Goal: Entertainment & Leisure: Consume media (video, audio)

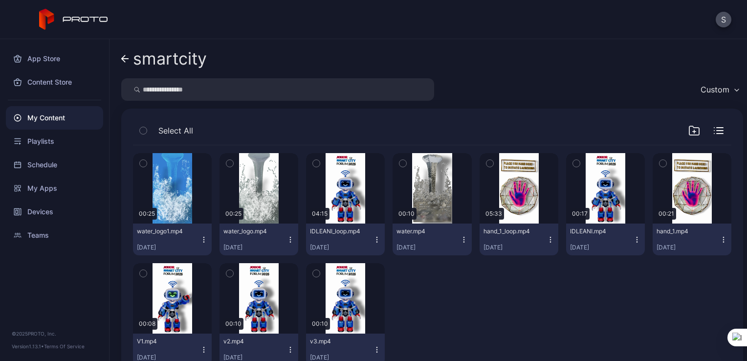
scroll to position [31, 0]
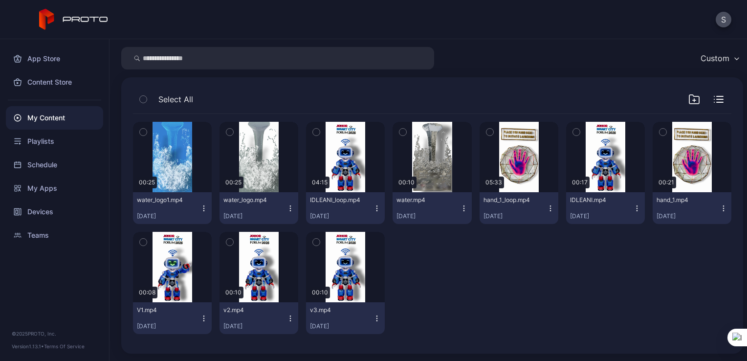
click at [483, 302] on div "Preview 00:25 water_logo1.mp4 [DATE] Preview 00:25 water_logo.mp4 [DATE] Previe…" at bounding box center [432, 228] width 599 height 228
click at [35, 118] on div "My Content" at bounding box center [54, 117] width 97 height 23
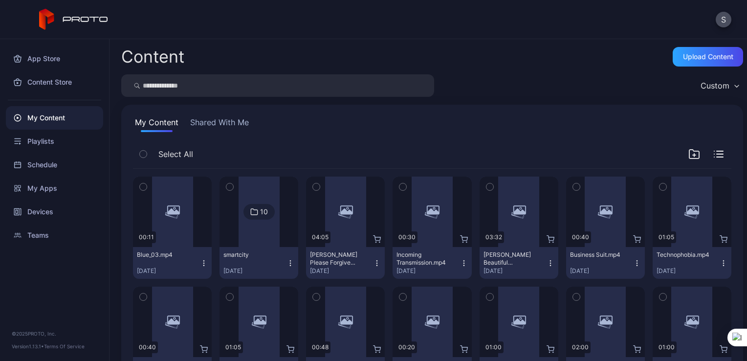
scroll to position [90, 0]
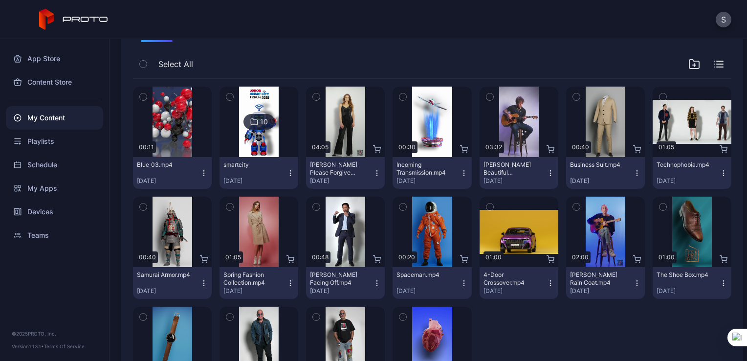
click at [260, 153] on img at bounding box center [259, 122] width 40 height 70
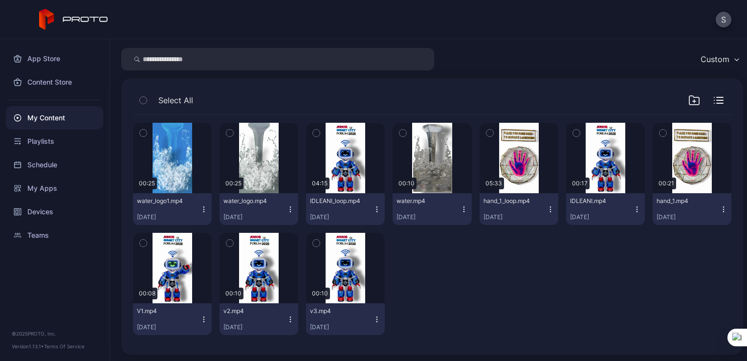
scroll to position [31, 0]
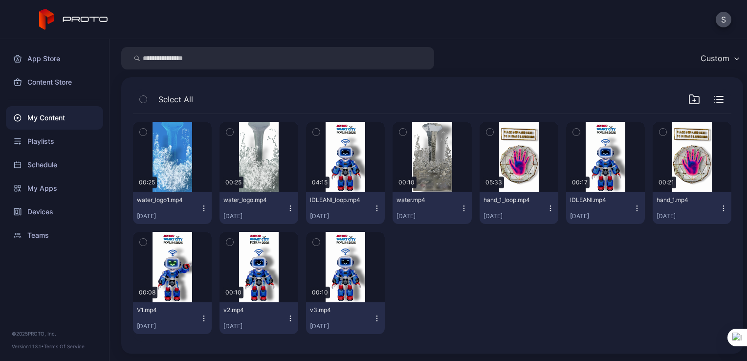
click at [56, 116] on div "My Content" at bounding box center [54, 117] width 97 height 23
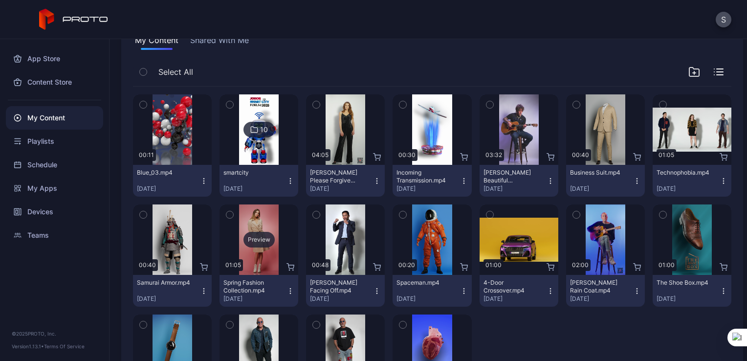
scroll to position [67, 0]
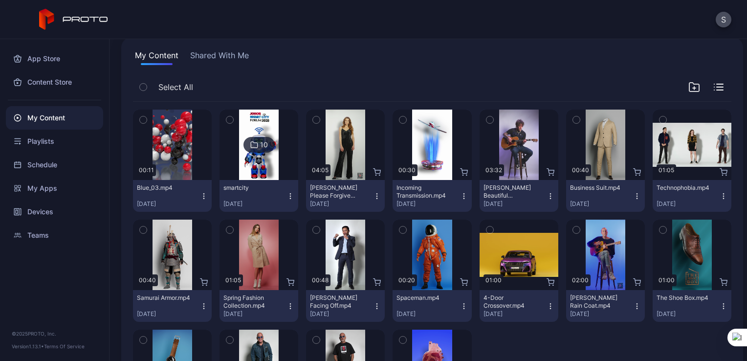
click at [74, 121] on div "My Content" at bounding box center [54, 117] width 97 height 23
click at [258, 167] on img at bounding box center [259, 145] width 40 height 70
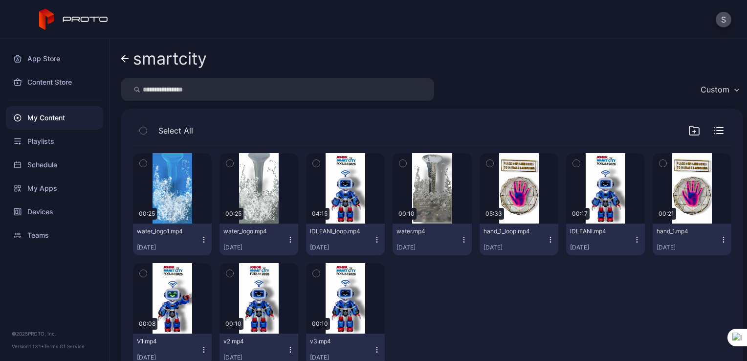
click at [428, 290] on div at bounding box center [432, 314] width 79 height 102
click at [37, 143] on div "Playlists" at bounding box center [54, 141] width 97 height 23
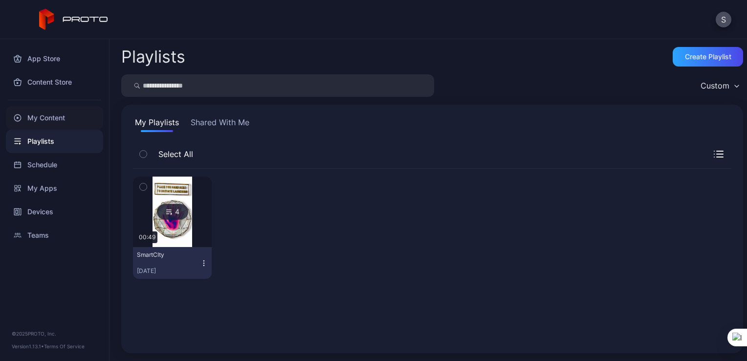
click at [59, 115] on div "My Content" at bounding box center [54, 117] width 97 height 23
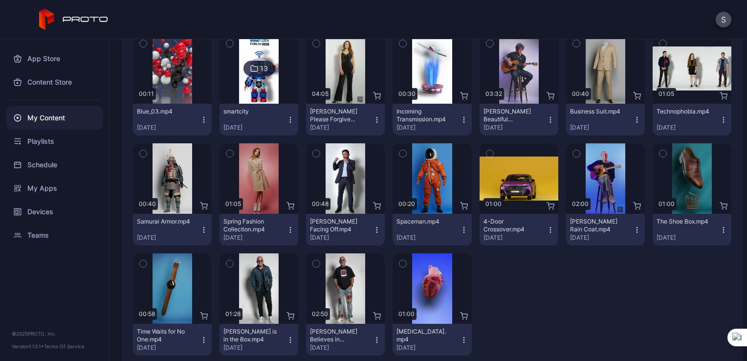
scroll to position [67, 0]
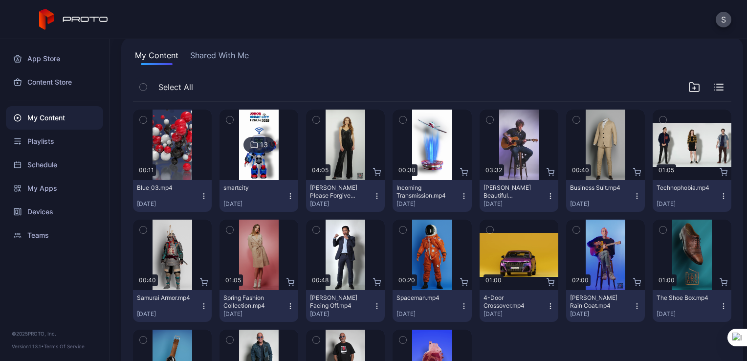
click at [247, 167] on img at bounding box center [259, 145] width 40 height 70
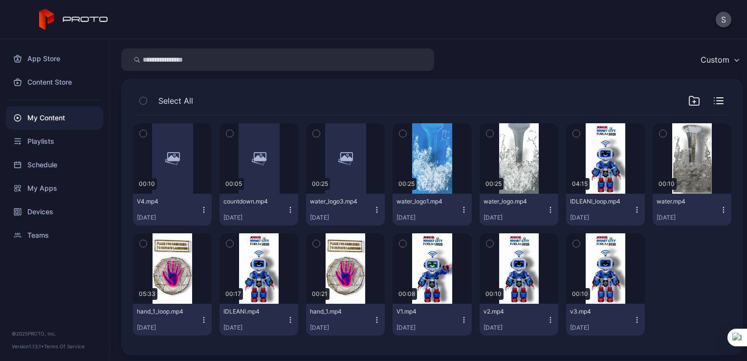
scroll to position [31, 0]
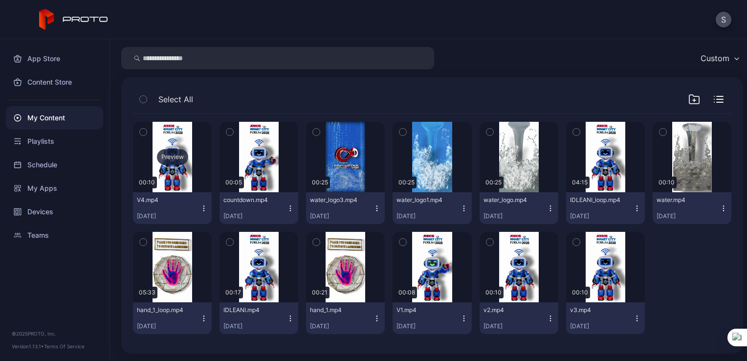
click at [175, 157] on div "Preview" at bounding box center [172, 157] width 31 height 16
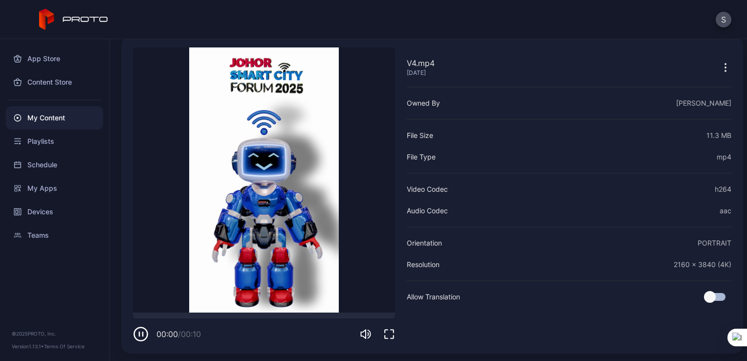
scroll to position [43, 0]
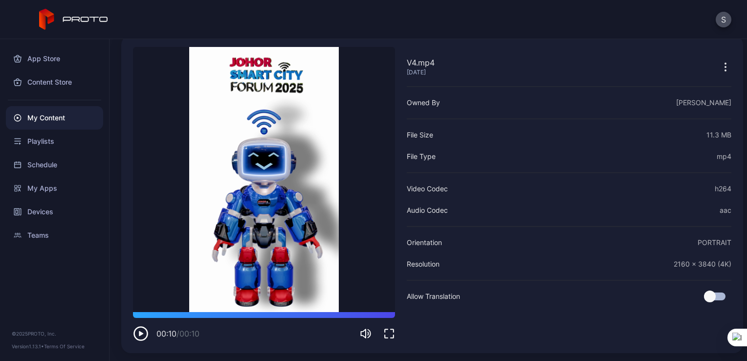
click at [183, 25] on div "S" at bounding box center [373, 19] width 747 height 39
click at [574, 325] on div "V4.mp4 [DATE] Owned By [PERSON_NAME] File Size 11.3 MB File Type mp4 Video Code…" at bounding box center [569, 194] width 325 height 294
click at [144, 15] on div "S" at bounding box center [373, 19] width 747 height 39
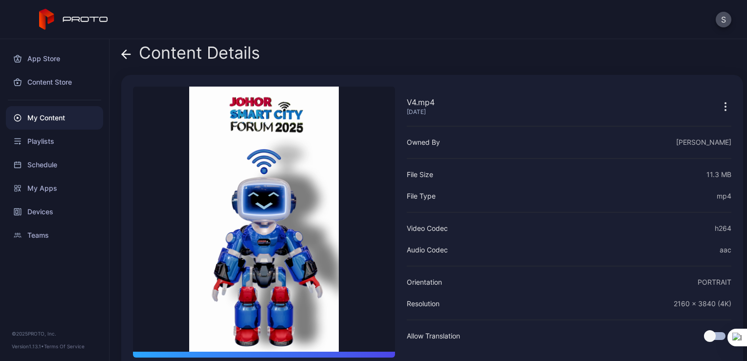
scroll to position [0, 0]
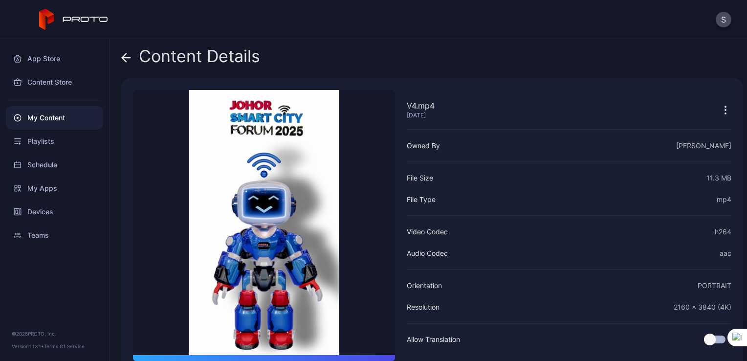
click at [128, 58] on icon at bounding box center [126, 58] width 8 height 0
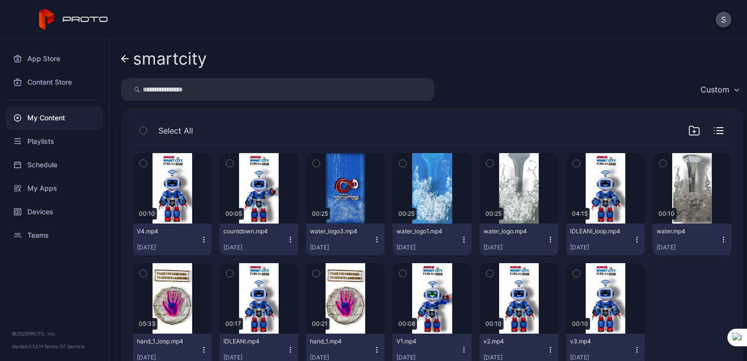
scroll to position [31, 0]
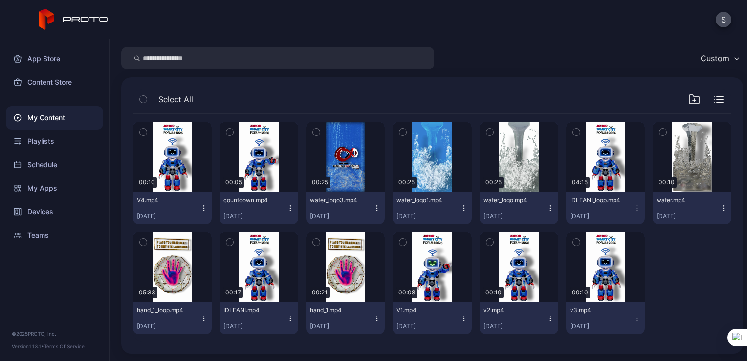
click at [201, 316] on icon "button" at bounding box center [204, 318] width 8 height 8
click at [192, 346] on button "Play" at bounding box center [172, 354] width 92 height 31
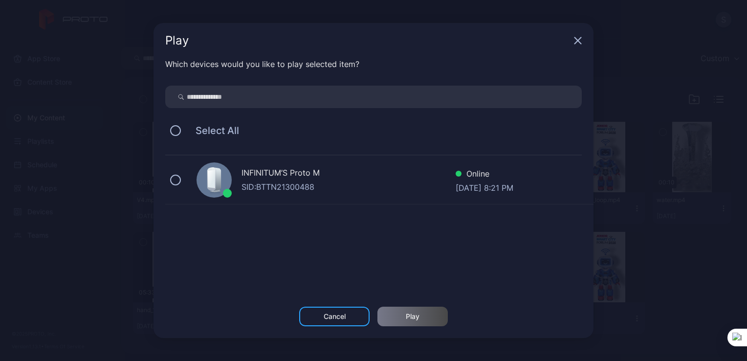
click at [176, 187] on div "INFINITUM’S Proto M SID: BTTN21300488 Online [DATE] 8:21 PM" at bounding box center [379, 180] width 428 height 49
click at [397, 320] on div "Play" at bounding box center [413, 317] width 70 height 20
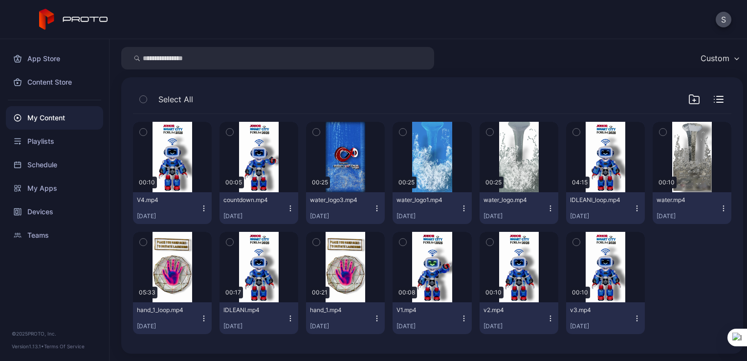
click at [200, 211] on icon "button" at bounding box center [204, 208] width 8 height 8
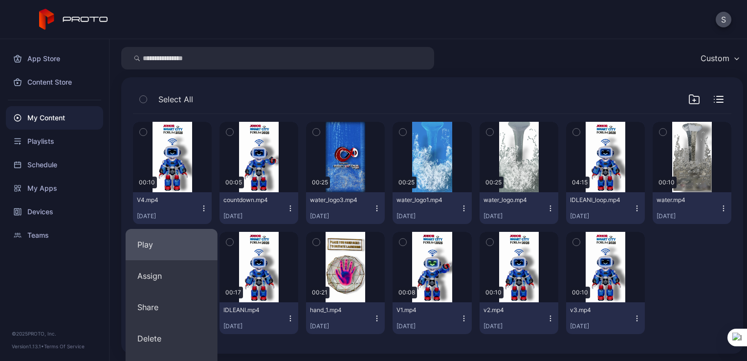
click at [202, 232] on button "Play" at bounding box center [172, 244] width 92 height 31
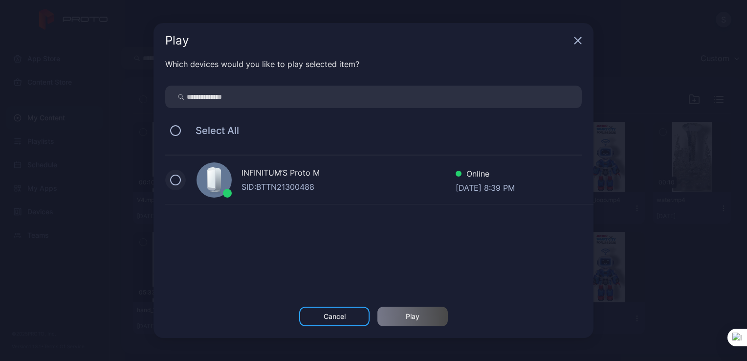
click at [172, 179] on button at bounding box center [175, 180] width 11 height 11
click at [431, 312] on div "Play" at bounding box center [413, 317] width 70 height 20
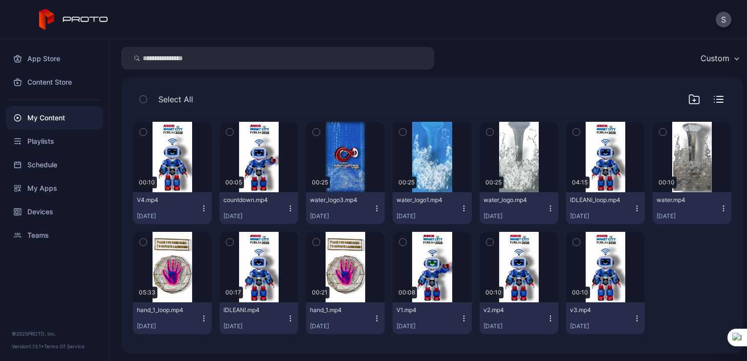
click at [287, 210] on icon "button" at bounding box center [291, 208] width 8 height 8
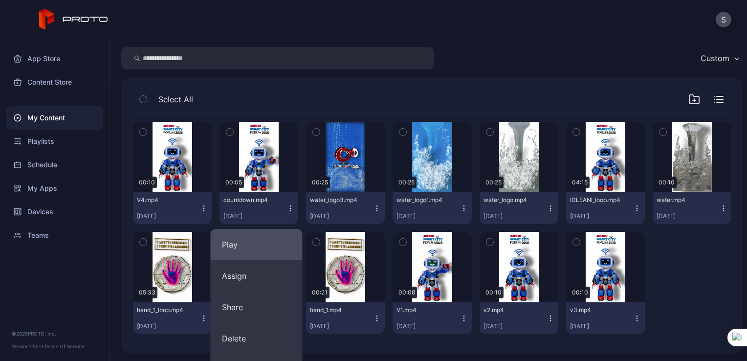
click at [276, 235] on button "Play" at bounding box center [256, 244] width 92 height 31
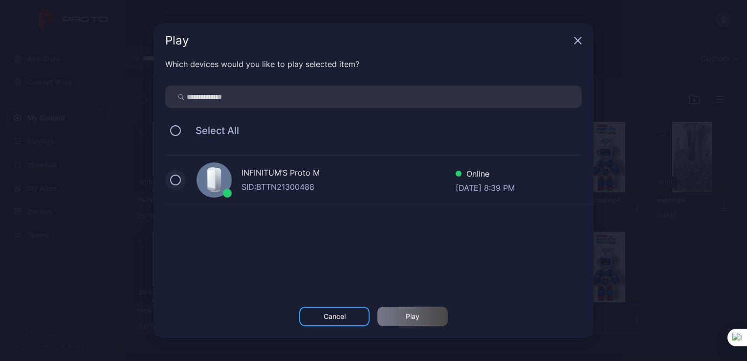
click at [173, 178] on button at bounding box center [175, 180] width 11 height 11
click at [418, 322] on div "Play" at bounding box center [413, 317] width 70 height 20
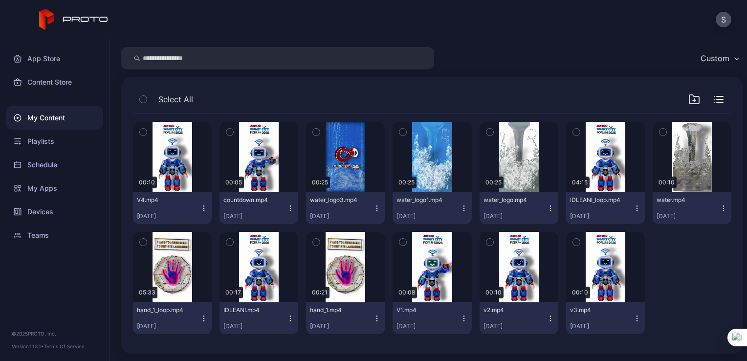
click at [201, 206] on icon "button" at bounding box center [204, 208] width 8 height 8
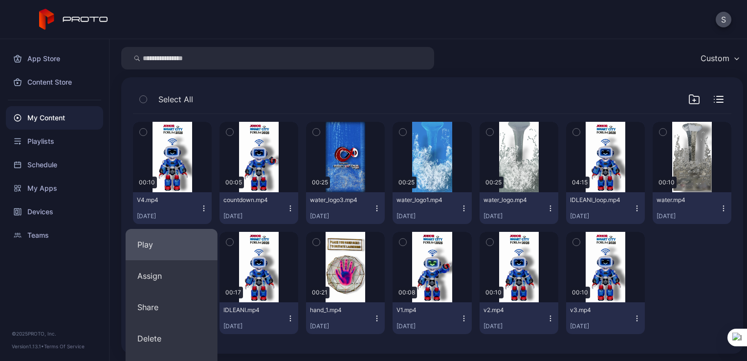
click at [182, 248] on button "Play" at bounding box center [172, 244] width 92 height 31
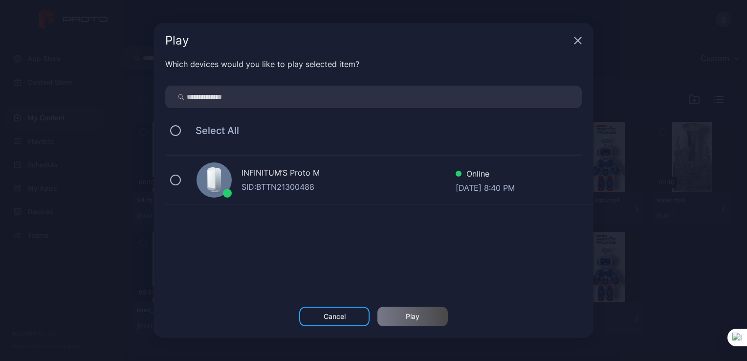
drag, startPoint x: 180, startPoint y: 178, endPoint x: 221, endPoint y: 219, distance: 57.8
click at [180, 178] on button at bounding box center [175, 180] width 11 height 11
click at [411, 323] on div "Play" at bounding box center [413, 317] width 70 height 20
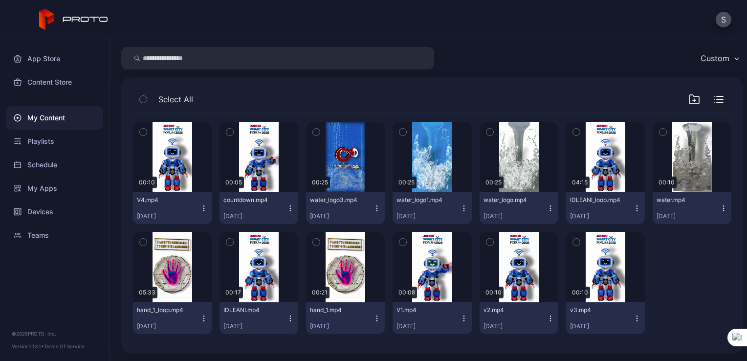
click at [287, 207] on icon "button" at bounding box center [291, 208] width 8 height 8
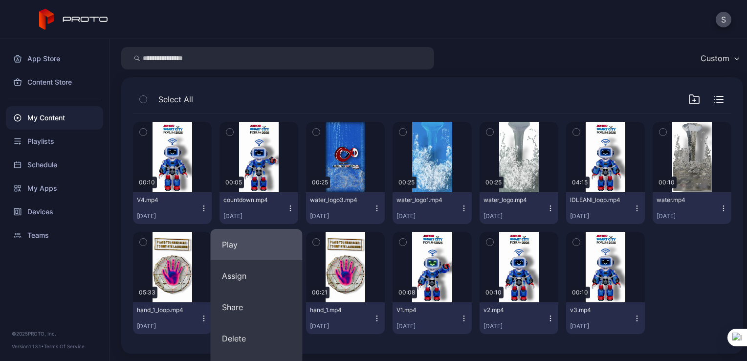
click at [246, 232] on button "Play" at bounding box center [256, 244] width 92 height 31
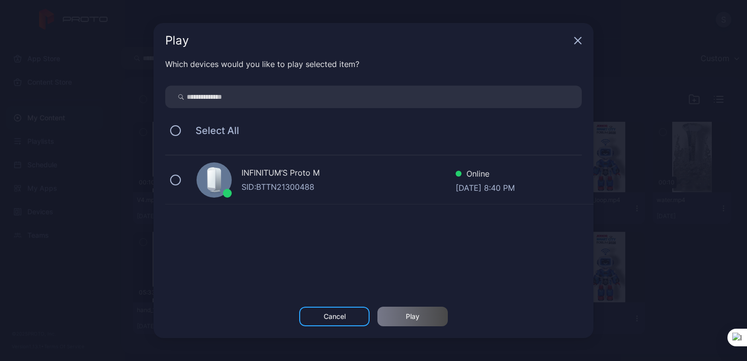
drag, startPoint x: 172, startPoint y: 174, endPoint x: 241, endPoint y: 220, distance: 83.1
click at [179, 179] on div "INFINITUM’S Proto M SID: BTTN21300488 Online [DATE] 8:40 PM" at bounding box center [379, 180] width 428 height 49
click at [405, 316] on div "Play" at bounding box center [413, 317] width 70 height 20
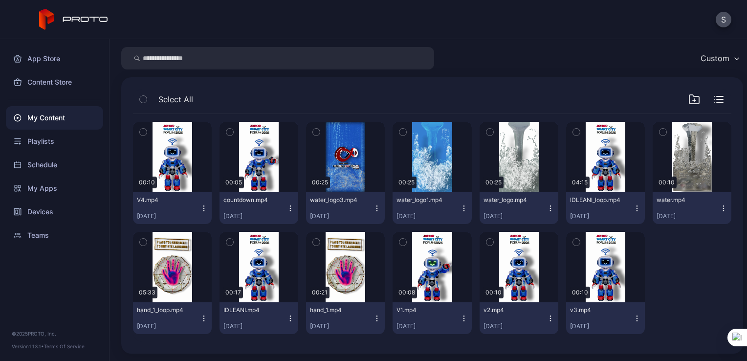
click at [629, 213] on button "IDLEANI_loop.mp4 [DATE]" at bounding box center [605, 208] width 79 height 32
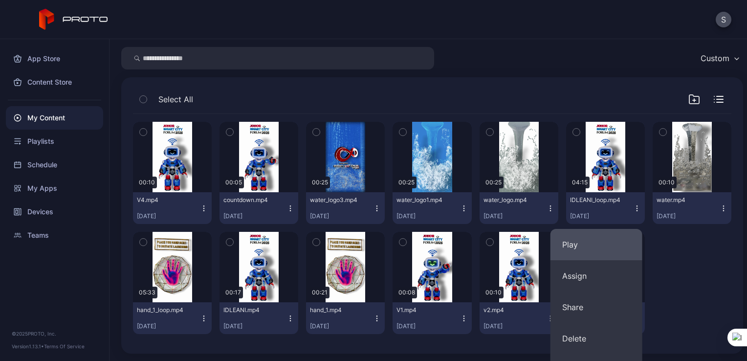
click at [604, 246] on button "Play" at bounding box center [597, 244] width 92 height 31
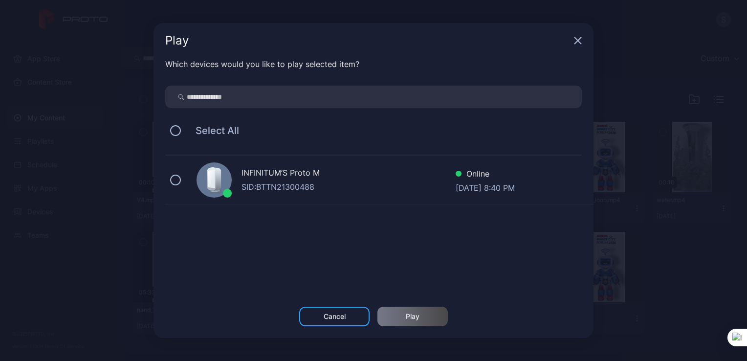
click at [184, 178] on div "INFINITUM’S Proto M SID: BTTN21300488 Online [DATE] 8:40 PM" at bounding box center [379, 180] width 428 height 49
click at [408, 313] on div "Play" at bounding box center [413, 317] width 14 height 8
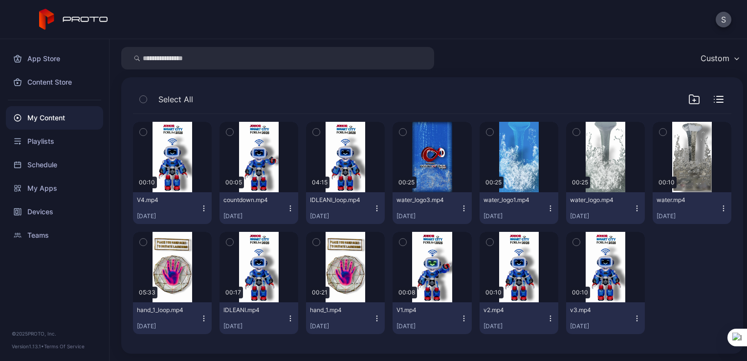
click at [203, 318] on icon "button" at bounding box center [204, 318] width 8 height 8
click at [191, 345] on button "Play" at bounding box center [172, 354] width 92 height 31
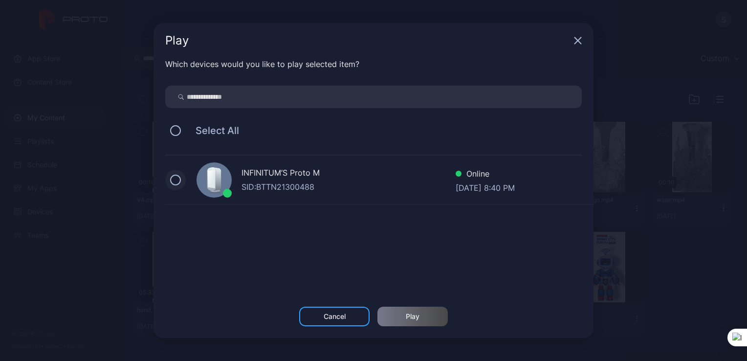
click at [178, 183] on button at bounding box center [175, 180] width 11 height 11
click at [404, 322] on div "Play" at bounding box center [413, 317] width 70 height 20
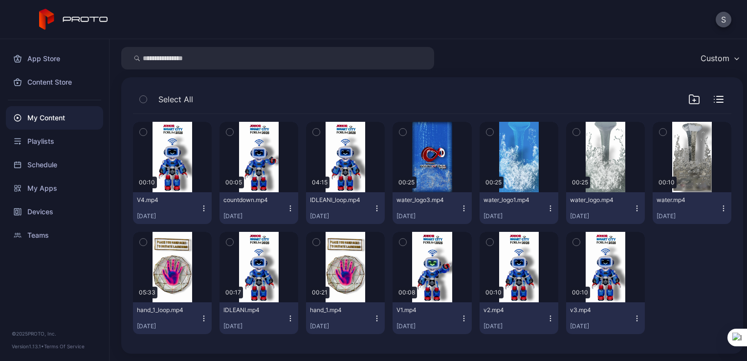
click at [201, 206] on icon "button" at bounding box center [204, 208] width 8 height 8
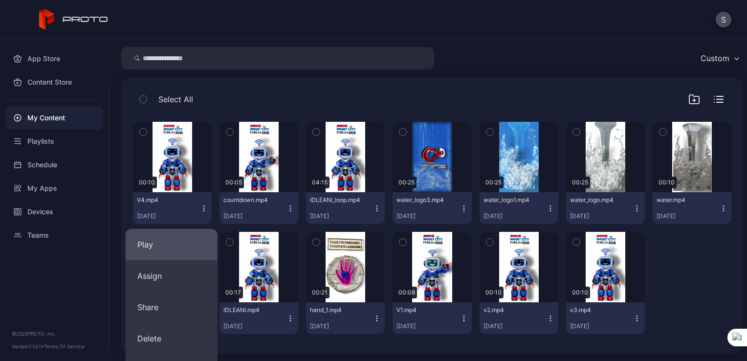
click at [168, 245] on button "Play" at bounding box center [172, 244] width 92 height 31
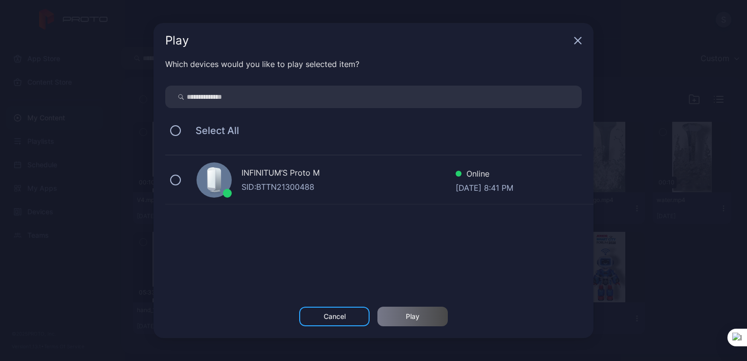
drag, startPoint x: 178, startPoint y: 179, endPoint x: 233, endPoint y: 232, distance: 76.8
click at [182, 185] on div "INFINITUM’S Proto M SID: BTTN21300488 Online [DATE] 8:41 PM" at bounding box center [379, 180] width 428 height 49
click at [429, 320] on div "Play" at bounding box center [413, 317] width 70 height 20
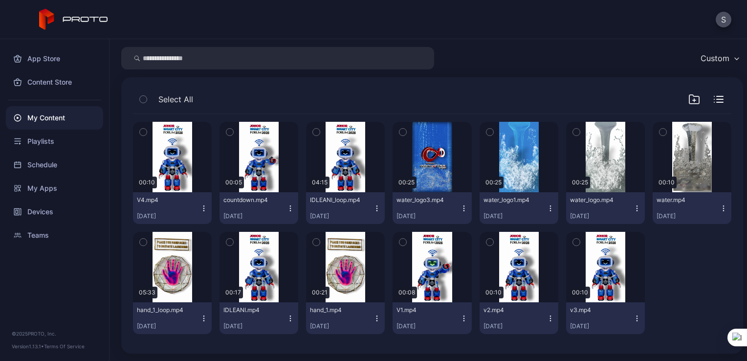
drag, startPoint x: 285, startPoint y: 203, endPoint x: 232, endPoint y: 214, distance: 54.5
click at [285, 203] on button "countdown.mp4 [DATE]" at bounding box center [259, 208] width 79 height 32
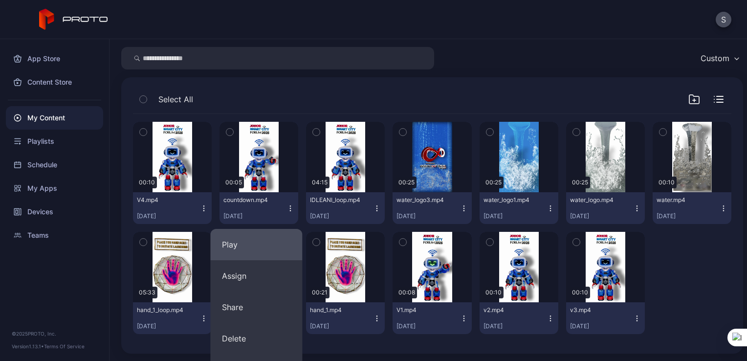
click at [238, 238] on button "Play" at bounding box center [256, 244] width 92 height 31
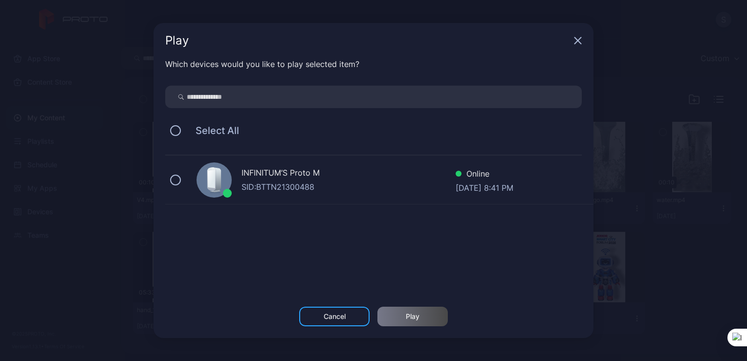
click at [168, 186] on div "INFINITUM’S Proto M SID: BTTN21300488 Online [DATE] 8:41 PM" at bounding box center [379, 180] width 428 height 49
click at [414, 319] on div "Play" at bounding box center [413, 317] width 14 height 8
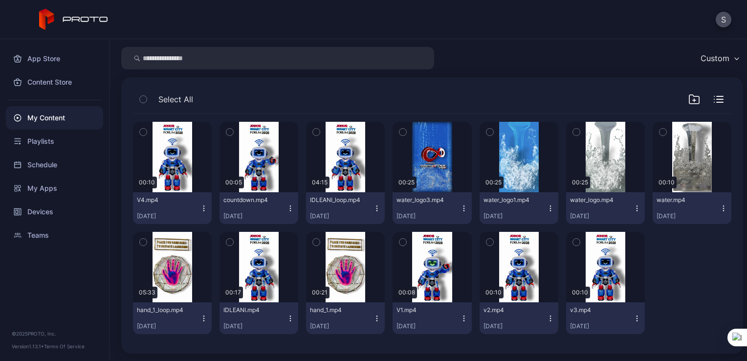
click at [373, 207] on icon "button" at bounding box center [377, 208] width 8 height 8
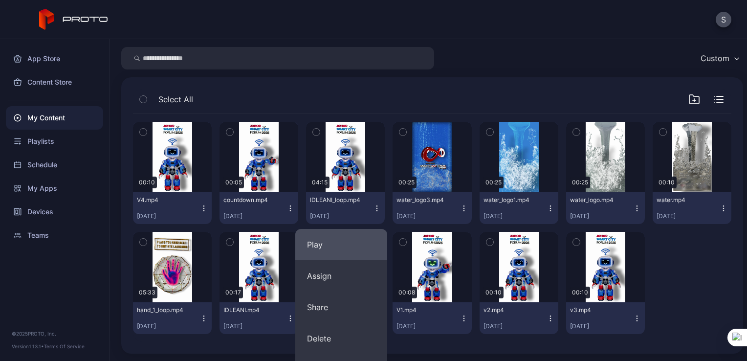
click at [300, 237] on button "Play" at bounding box center [341, 244] width 92 height 31
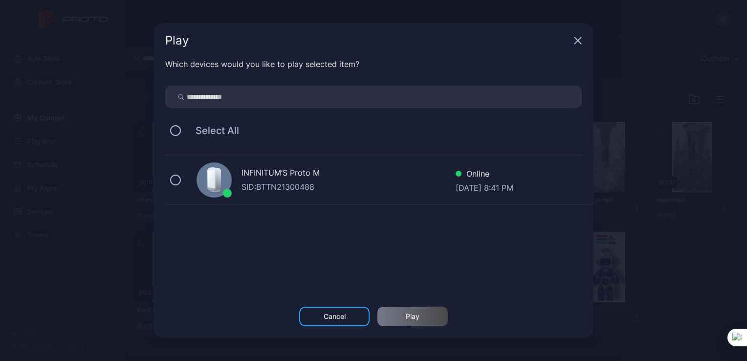
click at [176, 187] on div "INFINITUM’S Proto M SID: BTTN21300488 Online [DATE] 8:41 PM" at bounding box center [379, 180] width 428 height 49
click at [406, 320] on div "Play" at bounding box center [413, 317] width 70 height 20
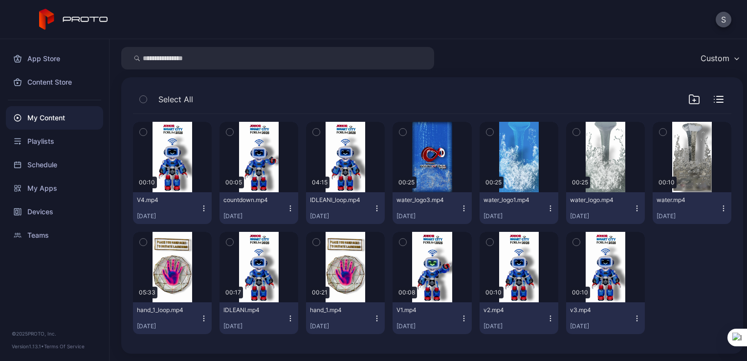
click at [203, 320] on icon "button" at bounding box center [204, 318] width 8 height 8
click at [162, 342] on button "Play" at bounding box center [172, 354] width 92 height 31
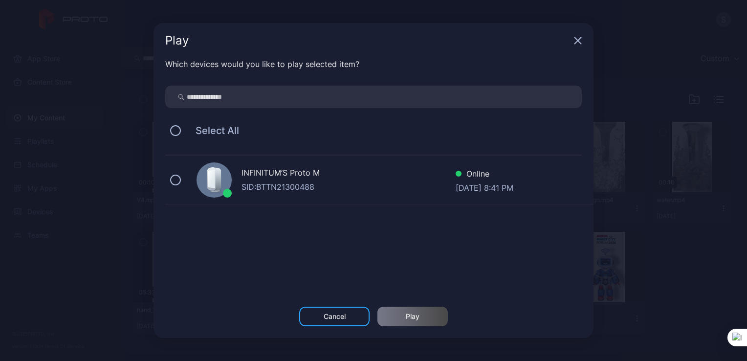
click at [163, 182] on div "Which devices would you like to play selected item? Select All INFINITUM’S Prot…" at bounding box center [374, 182] width 440 height 248
click at [169, 180] on div "INFINITUM’S Proto M SID: BTTN21300488 Online [DATE] 8:41 PM" at bounding box center [379, 180] width 428 height 49
click at [404, 321] on div "Play" at bounding box center [413, 317] width 70 height 20
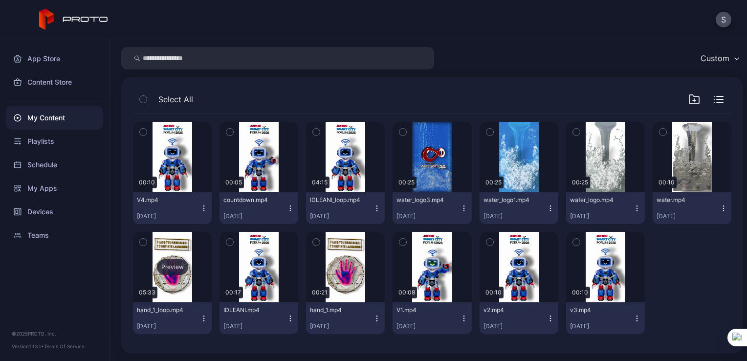
click at [176, 248] on div "Preview" at bounding box center [172, 267] width 79 height 70
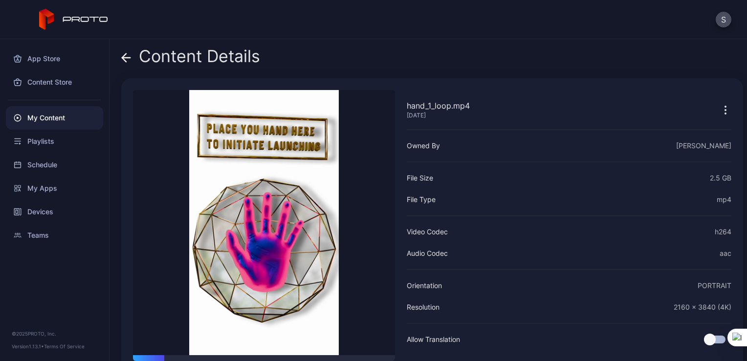
click at [122, 56] on icon at bounding box center [126, 58] width 10 height 10
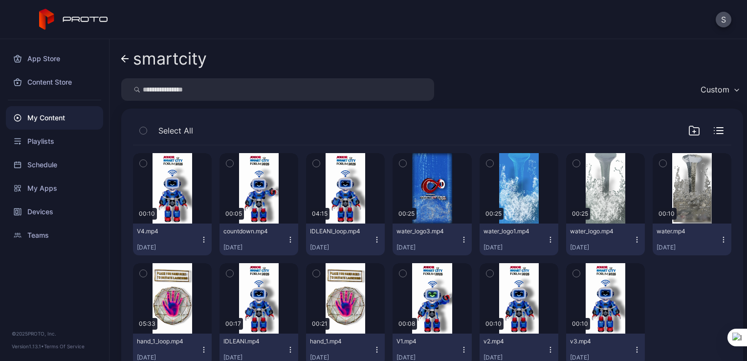
scroll to position [31, 0]
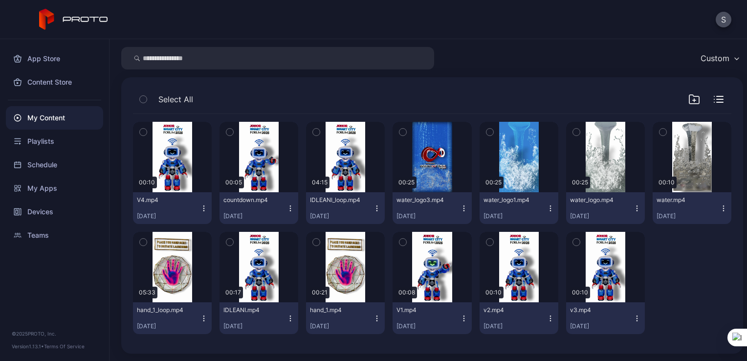
click at [201, 211] on icon "button" at bounding box center [204, 208] width 8 height 8
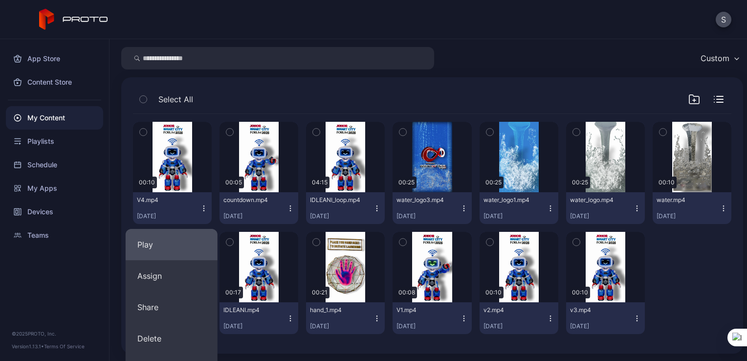
click at [152, 237] on button "Play" at bounding box center [172, 244] width 92 height 31
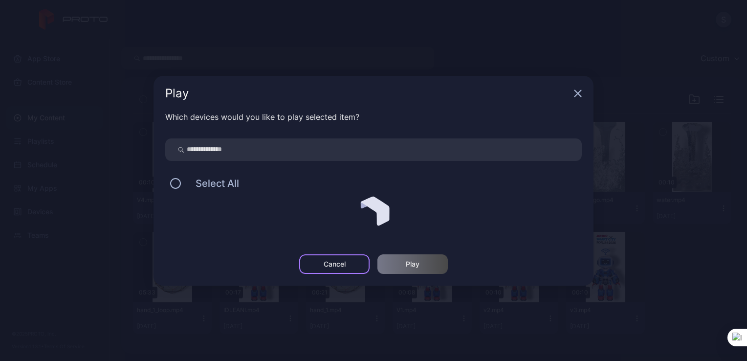
click at [352, 266] on div "Cancel" at bounding box center [334, 264] width 70 height 20
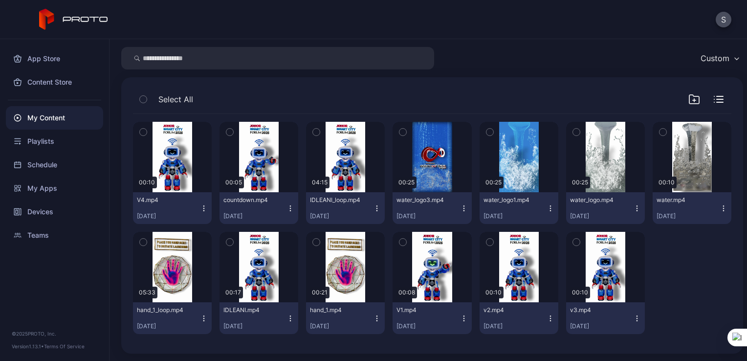
click at [203, 209] on icon "button" at bounding box center [204, 208] width 8 height 8
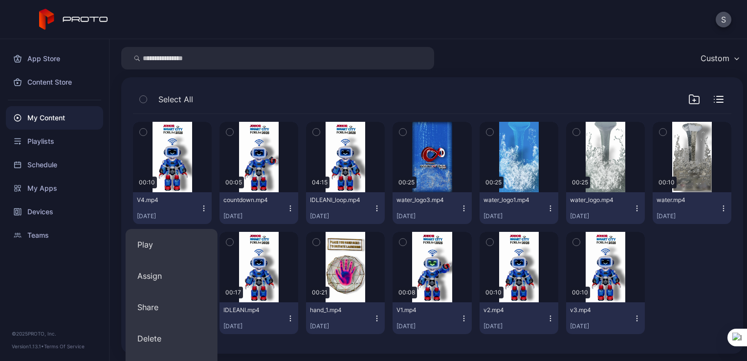
click at [485, 78] on div "Select All Preview 00:10 V4.mp4 [DATE] Preview 00:05 countdown.mp4 [DATE] Previ…" at bounding box center [432, 215] width 622 height 276
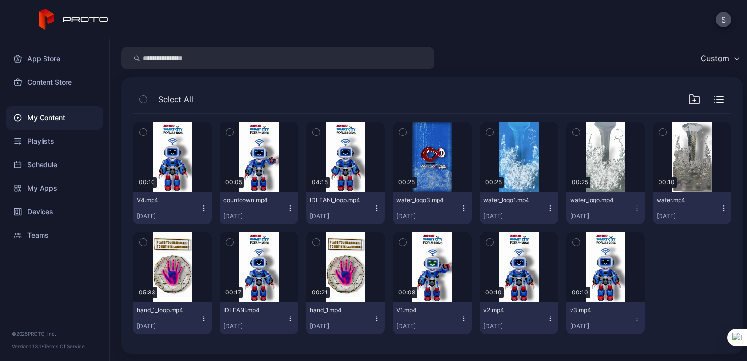
click at [203, 317] on icon "button" at bounding box center [204, 318] width 8 height 8
click at [373, 320] on icon "button" at bounding box center [377, 318] width 8 height 8
click at [290, 319] on icon "button" at bounding box center [291, 318] width 8 height 8
click at [252, 349] on button "Play" at bounding box center [256, 354] width 92 height 31
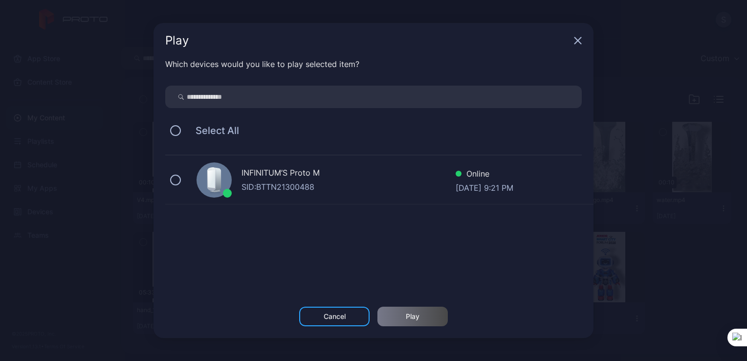
click at [258, 185] on div "SID: BTTN21300488" at bounding box center [349, 187] width 214 height 12
click at [412, 315] on div "Play" at bounding box center [413, 317] width 14 height 8
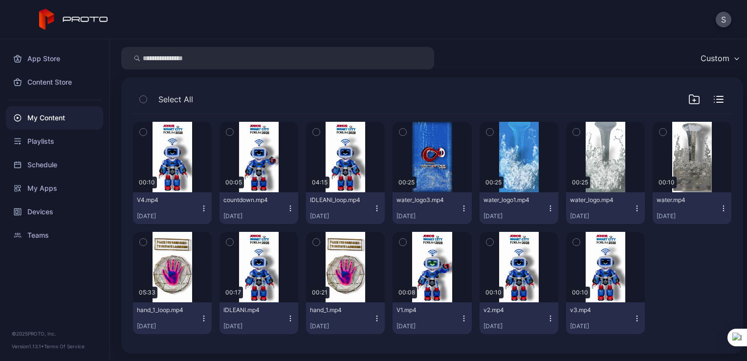
click at [374, 208] on icon "button" at bounding box center [377, 208] width 8 height 8
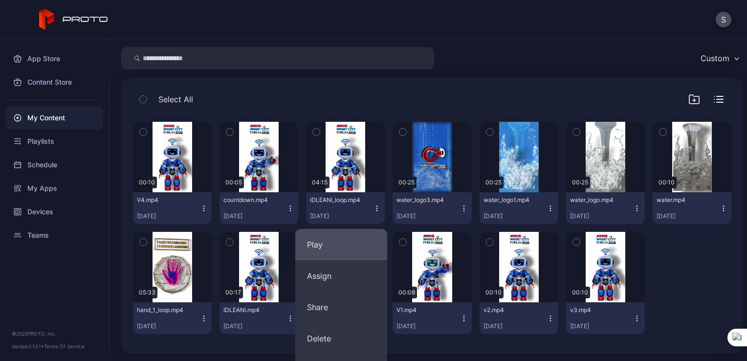
click at [341, 244] on button "Play" at bounding box center [341, 244] width 92 height 31
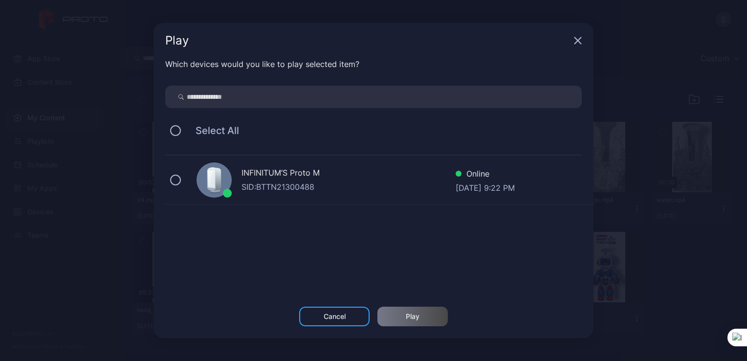
click at [264, 175] on div "INFINITUM’S Proto M" at bounding box center [349, 174] width 214 height 14
click at [405, 313] on div "Play" at bounding box center [413, 317] width 70 height 20
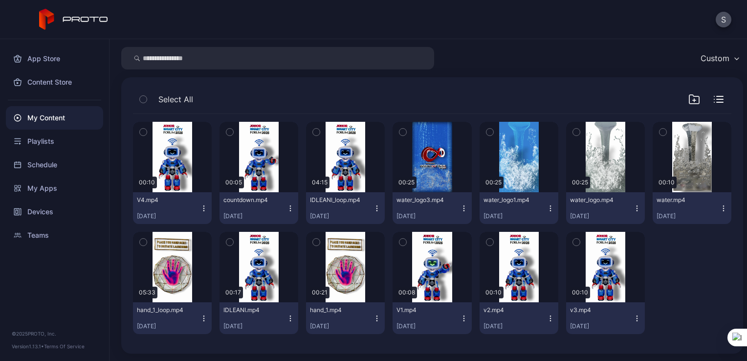
click at [201, 316] on icon "button" at bounding box center [204, 318] width 8 height 8
click at [178, 348] on button "Play" at bounding box center [172, 354] width 92 height 31
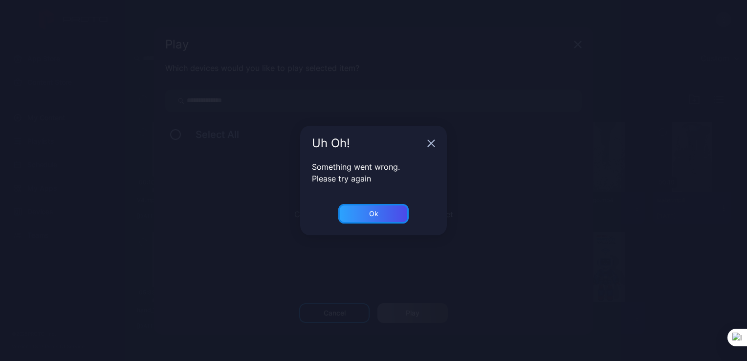
drag, startPoint x: 368, startPoint y: 214, endPoint x: 507, endPoint y: 241, distance: 141.5
click at [375, 216] on div "Ok" at bounding box center [373, 214] width 70 height 20
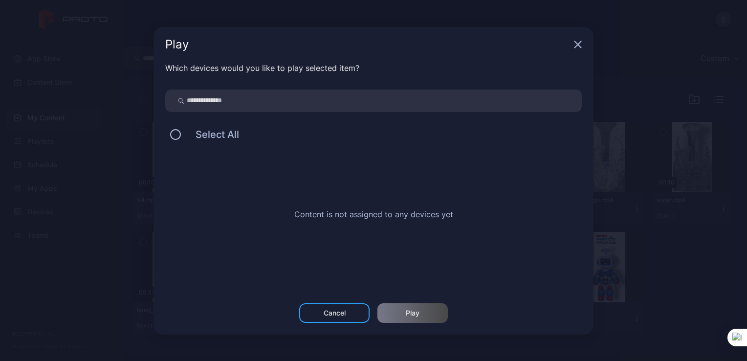
click at [579, 42] on icon "button" at bounding box center [578, 45] width 8 height 8
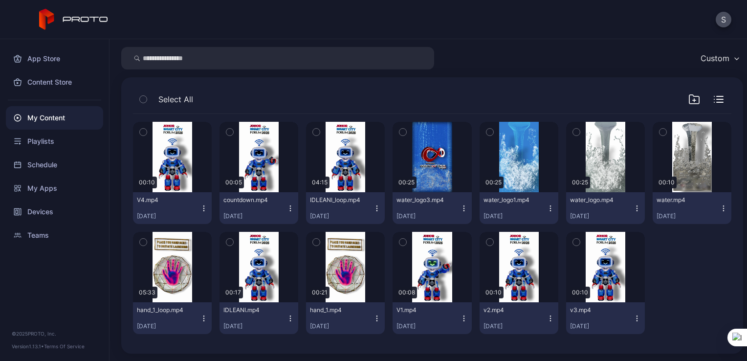
click at [377, 210] on icon "button" at bounding box center [377, 210] width 0 height 0
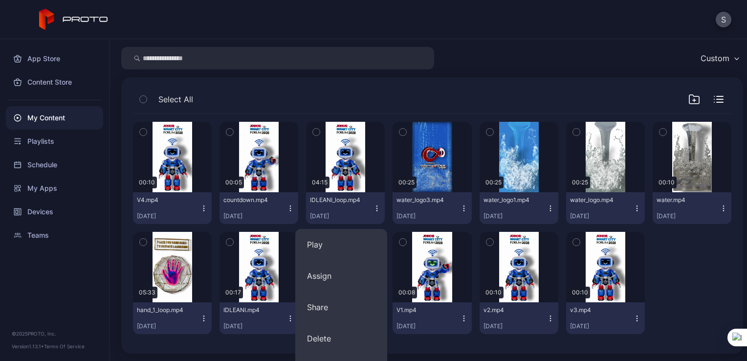
click at [471, 345] on div "Preview 00:10 V4.mp4 [DATE] Preview 00:05 countdown.mp4 [DATE] Preview 04:15 ID…" at bounding box center [432, 228] width 614 height 244
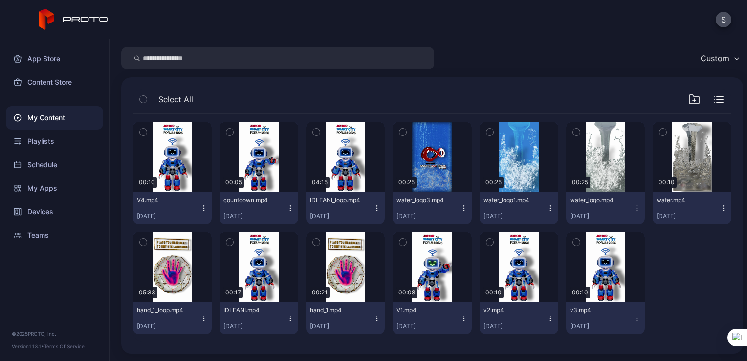
click at [201, 319] on icon "button" at bounding box center [204, 318] width 8 height 8
click at [186, 347] on button "Play" at bounding box center [172, 354] width 92 height 31
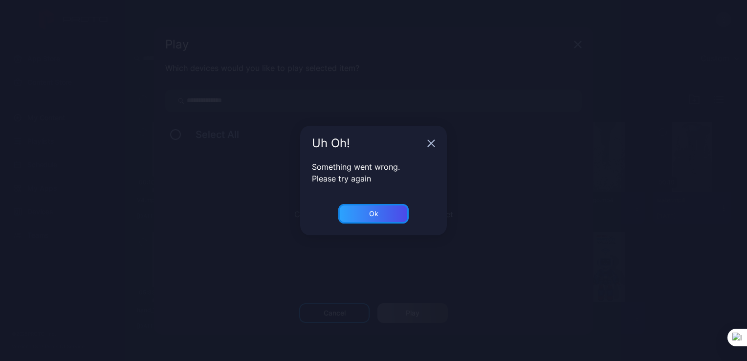
drag, startPoint x: 396, startPoint y: 212, endPoint x: 395, endPoint y: 219, distance: 6.4
click at [397, 212] on div "Ok" at bounding box center [373, 214] width 70 height 20
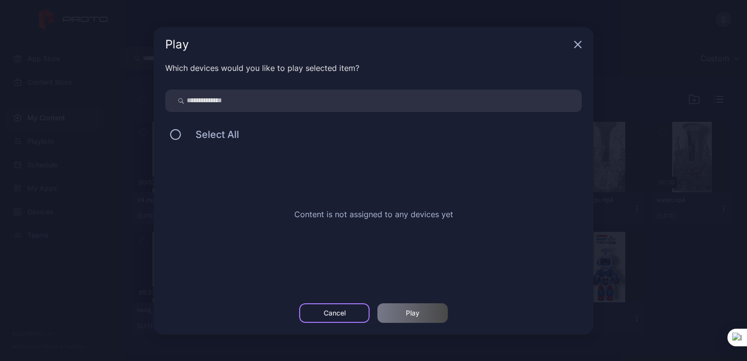
drag, startPoint x: 326, startPoint y: 317, endPoint x: 396, endPoint y: 330, distance: 70.5
click at [327, 317] on div "Cancel" at bounding box center [334, 313] width 70 height 20
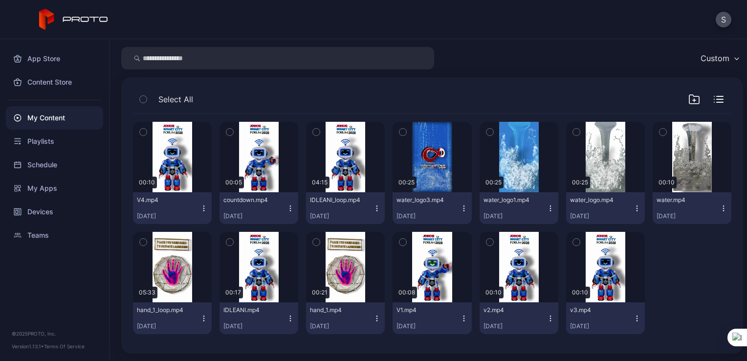
click at [374, 316] on icon "button" at bounding box center [377, 318] width 8 height 8
click at [336, 345] on button "Play" at bounding box center [341, 354] width 92 height 31
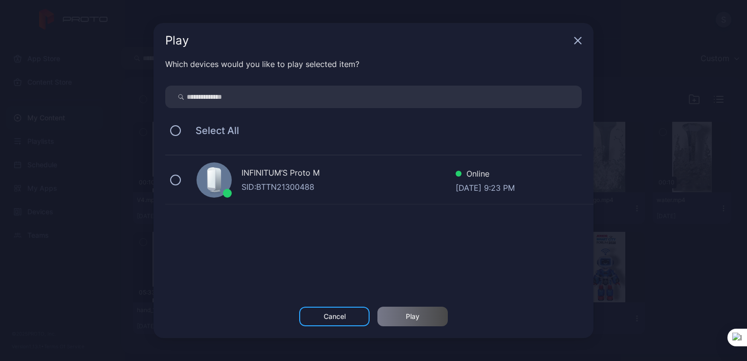
drag, startPoint x: 146, startPoint y: 173, endPoint x: 186, endPoint y: 182, distance: 41.2
click at [162, 176] on div "Play Which devices would you like to play selected item? Select All INFINITUM’S…" at bounding box center [373, 180] width 747 height 361
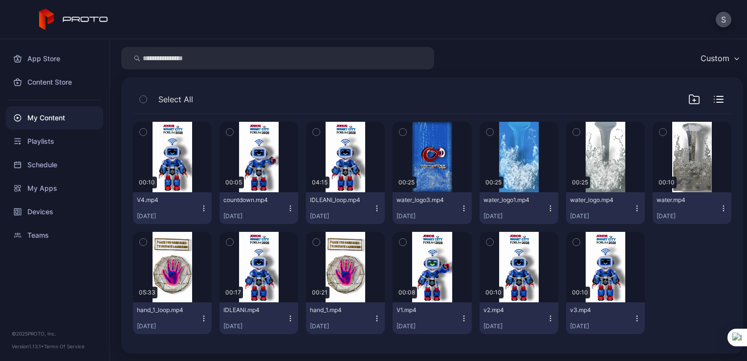
click at [374, 318] on icon "button" at bounding box center [377, 318] width 8 height 8
click at [336, 349] on button "Play" at bounding box center [341, 354] width 92 height 31
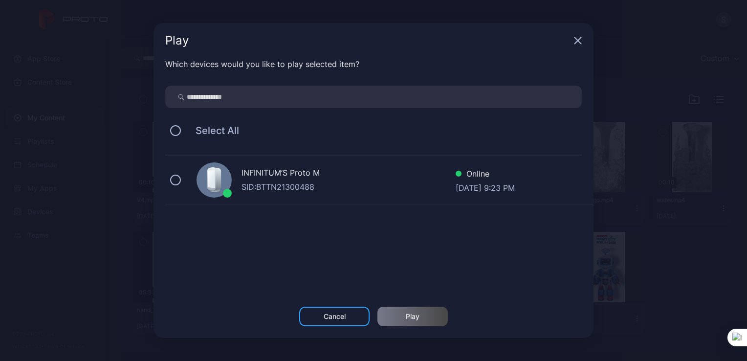
drag, startPoint x: 178, startPoint y: 182, endPoint x: 266, endPoint y: 236, distance: 102.7
click at [179, 182] on button at bounding box center [175, 180] width 11 height 11
click at [404, 311] on div "Play" at bounding box center [413, 317] width 70 height 20
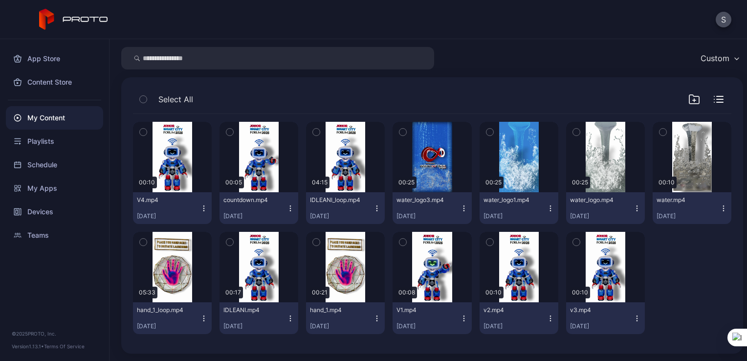
click at [201, 211] on icon "button" at bounding box center [204, 208] width 8 height 8
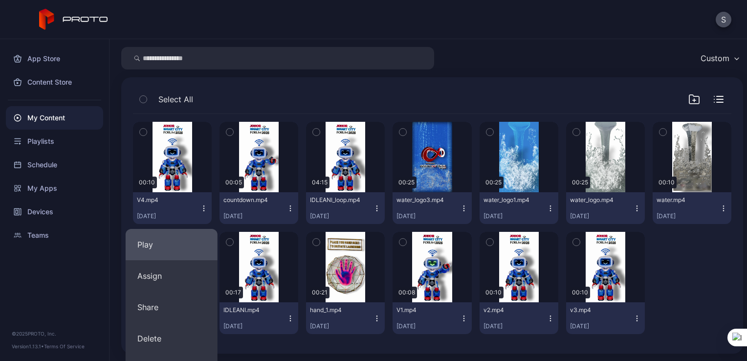
click at [192, 243] on button "Play" at bounding box center [172, 244] width 92 height 31
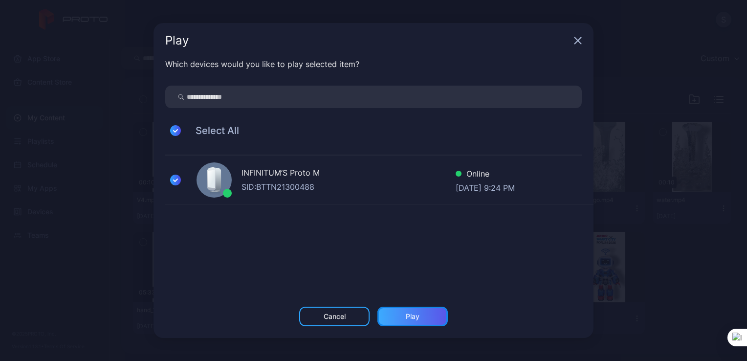
click at [397, 319] on div "Play" at bounding box center [413, 317] width 70 height 20
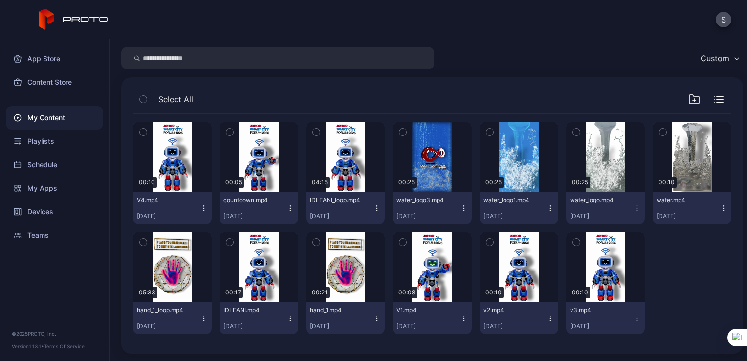
click at [373, 210] on icon "button" at bounding box center [377, 208] width 8 height 8
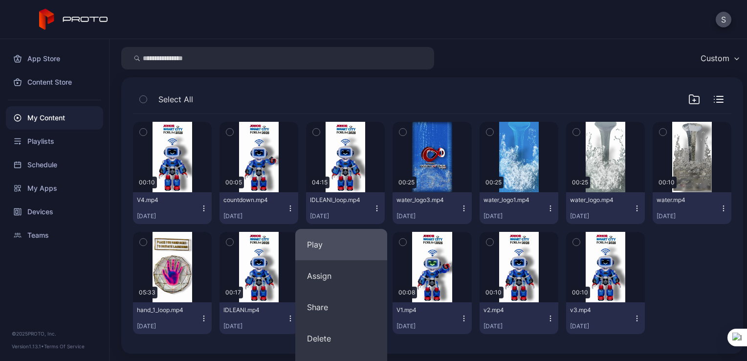
click at [301, 247] on button "Play" at bounding box center [341, 244] width 92 height 31
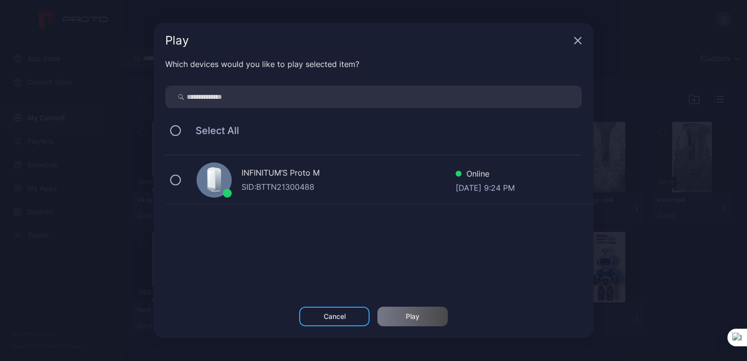
click at [161, 176] on div "Which devices would you like to play selected item? Select All INFINITUM’S Prot…" at bounding box center [374, 182] width 440 height 248
drag, startPoint x: 176, startPoint y: 181, endPoint x: 310, endPoint y: 253, distance: 152.1
click at [179, 184] on div "INFINITUM’S Proto M SID: BTTN21300488 Online [DATE] 9:24 PM" at bounding box center [379, 180] width 428 height 49
click at [399, 317] on div "Play" at bounding box center [413, 317] width 70 height 20
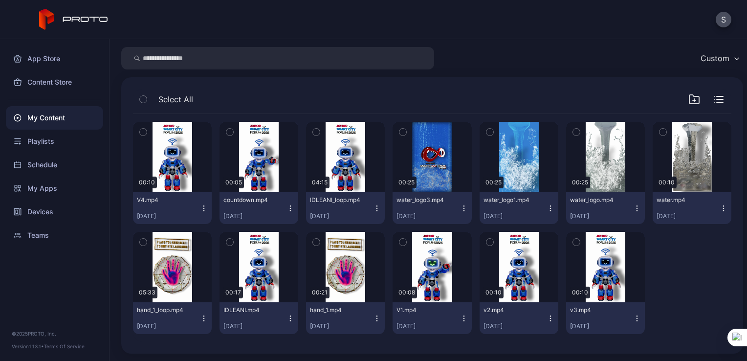
click at [287, 206] on icon "button" at bounding box center [291, 208] width 8 height 8
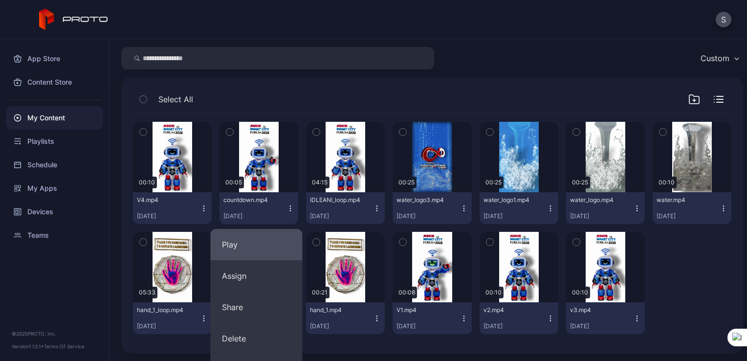
click at [278, 241] on button "Play" at bounding box center [256, 244] width 92 height 31
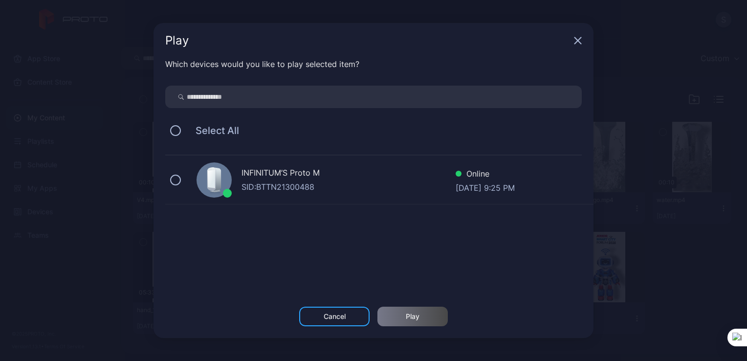
click at [171, 187] on div "INFINITUM’S Proto M SID: BTTN21300488 Online [DATE] 9:25 PM" at bounding box center [379, 180] width 428 height 49
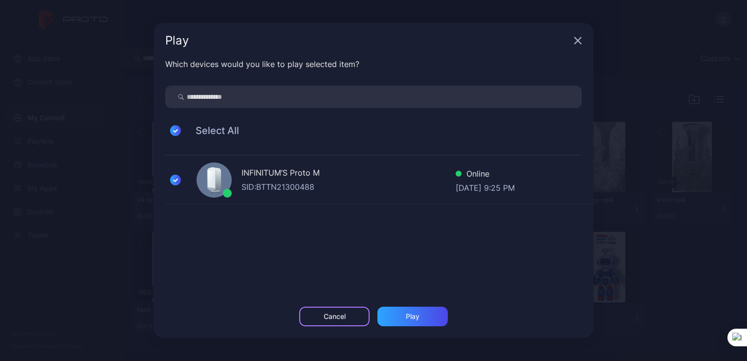
click at [345, 313] on div "Cancel" at bounding box center [335, 317] width 22 height 8
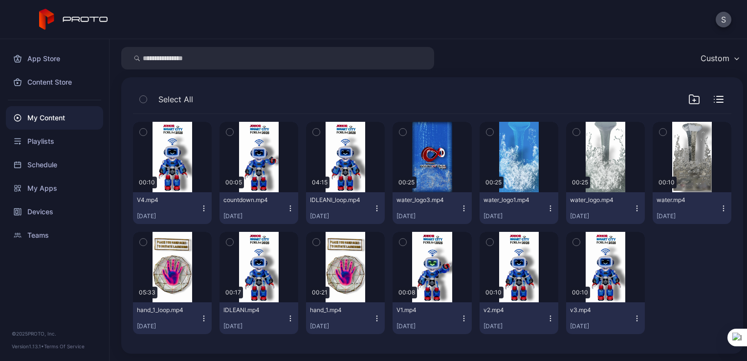
click at [377, 318] on icon "button" at bounding box center [377, 318] width 0 height 0
click at [346, 345] on button "Play" at bounding box center [341, 354] width 92 height 31
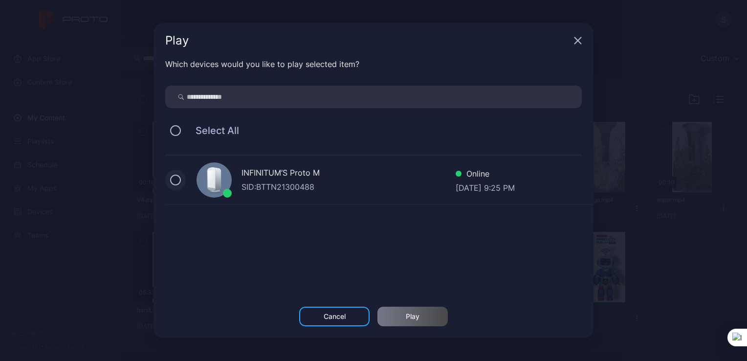
click at [172, 183] on button at bounding box center [175, 180] width 11 height 11
click at [392, 316] on div "Play" at bounding box center [413, 317] width 70 height 20
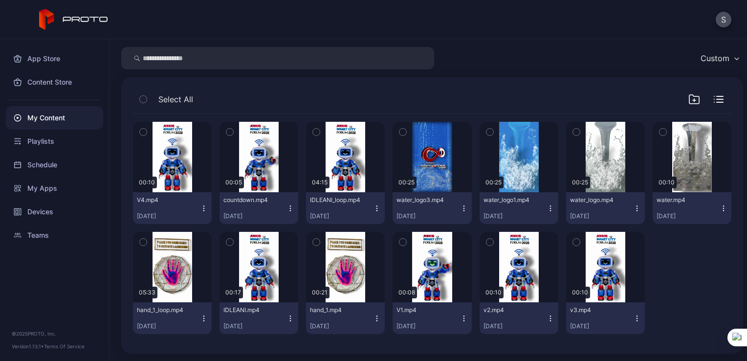
click at [204, 211] on icon "button" at bounding box center [204, 208] width 8 height 8
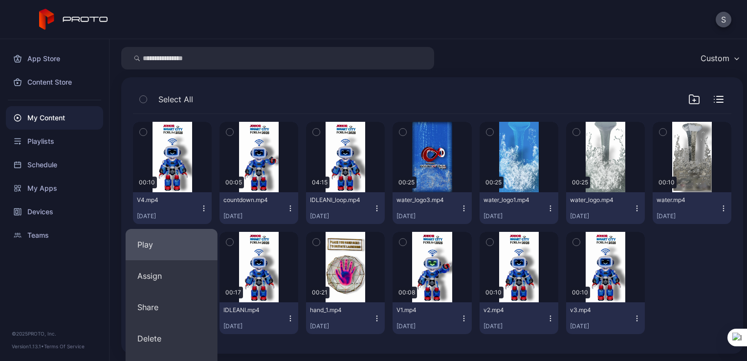
click at [180, 241] on button "Play" at bounding box center [172, 244] width 92 height 31
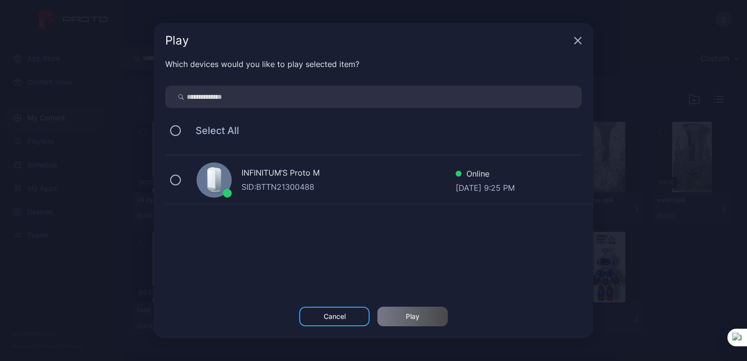
click at [174, 188] on div "INFINITUM’S Proto M SID: BTTN21300488 Online [DATE] 9:25 PM" at bounding box center [379, 180] width 428 height 49
click at [408, 316] on div "Play" at bounding box center [413, 317] width 14 height 8
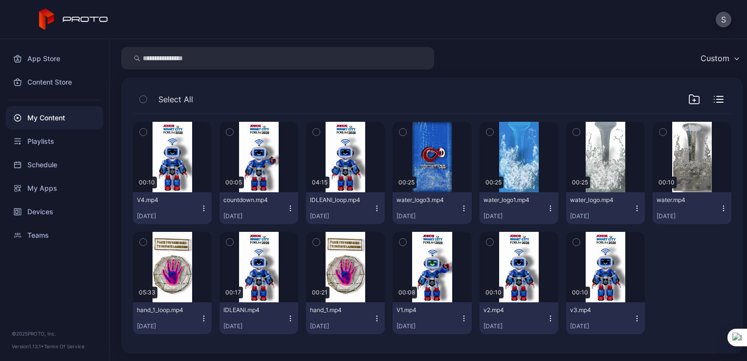
click at [377, 208] on icon "button" at bounding box center [377, 208] width 0 height 0
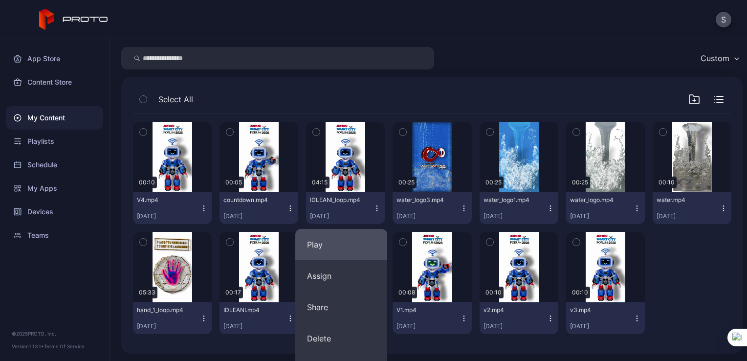
click at [325, 245] on button "Play" at bounding box center [341, 244] width 92 height 31
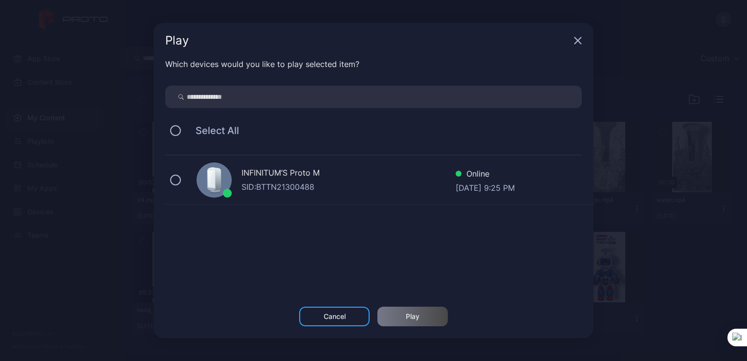
click at [169, 183] on div "INFINITUM’S Proto M SID: BTTN21300488 Online [DATE] 9:25 PM" at bounding box center [379, 180] width 428 height 49
click at [419, 316] on div "Play" at bounding box center [413, 317] width 14 height 8
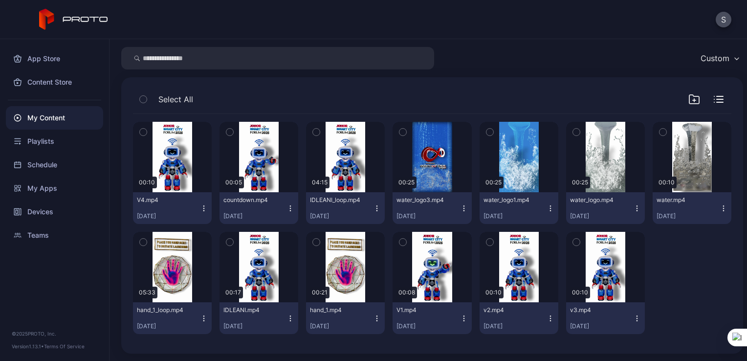
click at [287, 206] on icon "button" at bounding box center [291, 208] width 8 height 8
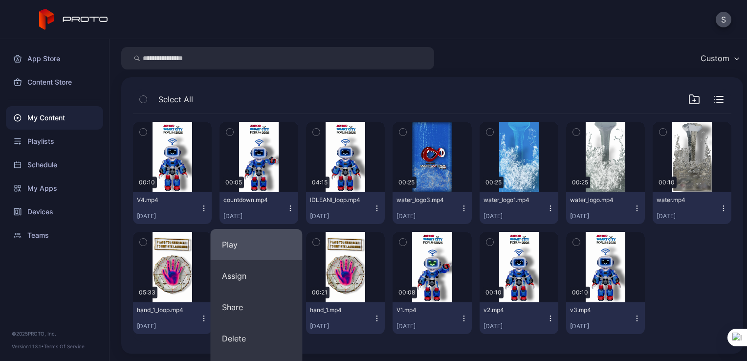
click at [248, 233] on button "Play" at bounding box center [256, 244] width 92 height 31
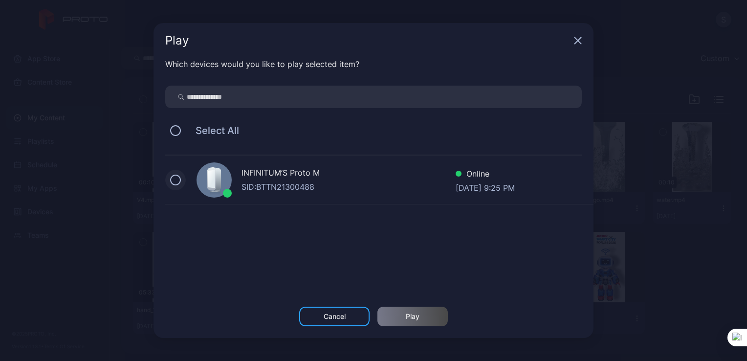
click at [178, 180] on button at bounding box center [175, 180] width 11 height 11
click at [400, 314] on div "Play" at bounding box center [413, 317] width 70 height 20
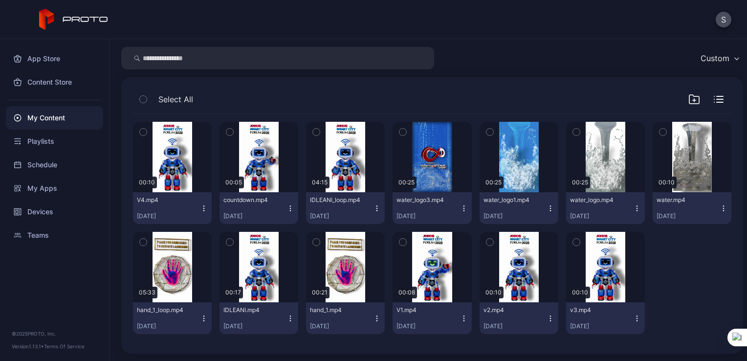
click at [364, 206] on div "IDLEANI_loop.mp4 [DATE]" at bounding box center [341, 208] width 63 height 24
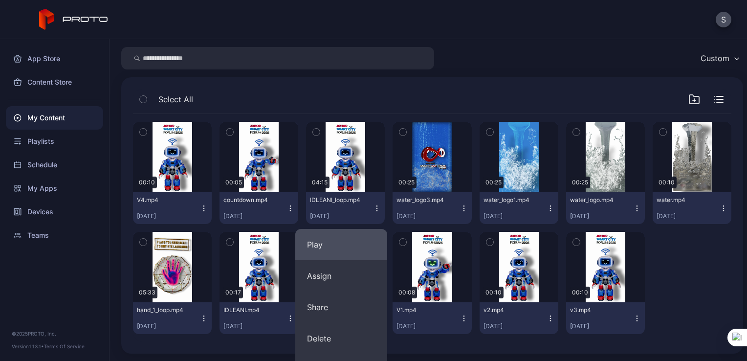
click at [324, 242] on button "Play" at bounding box center [341, 244] width 92 height 31
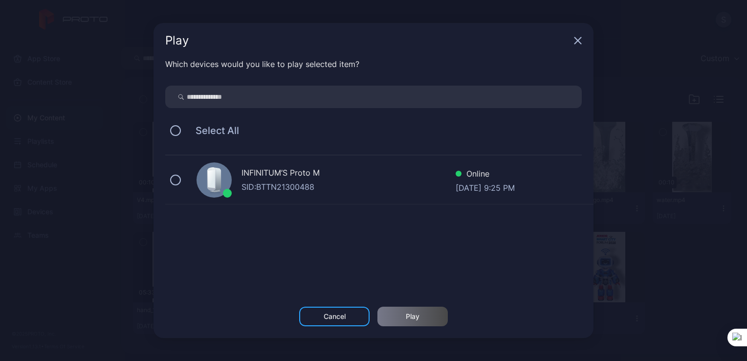
drag, startPoint x: 178, startPoint y: 186, endPoint x: 403, endPoint y: 297, distance: 250.6
click at [181, 188] on div "INFINITUM’S Proto M SID: BTTN21300488 Online [DATE] 9:25 PM" at bounding box center [379, 180] width 428 height 49
click at [438, 315] on div "Play" at bounding box center [413, 317] width 70 height 20
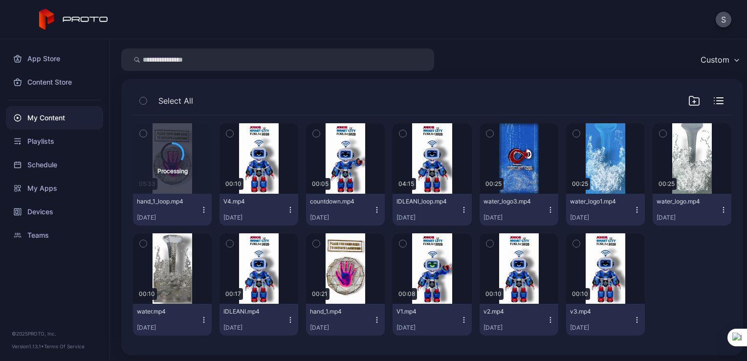
scroll to position [31, 0]
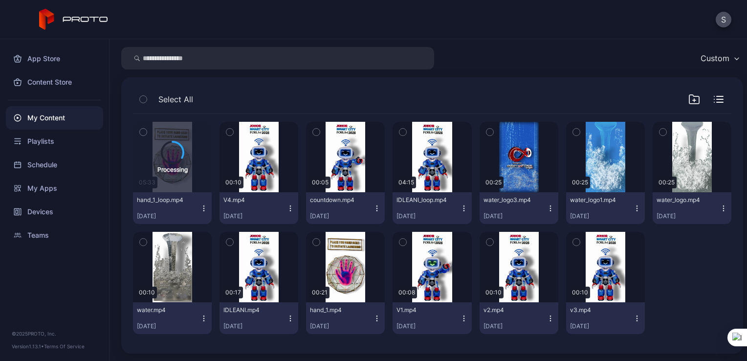
click at [373, 318] on icon "button" at bounding box center [377, 318] width 8 height 8
click at [348, 346] on button "Play" at bounding box center [341, 354] width 92 height 31
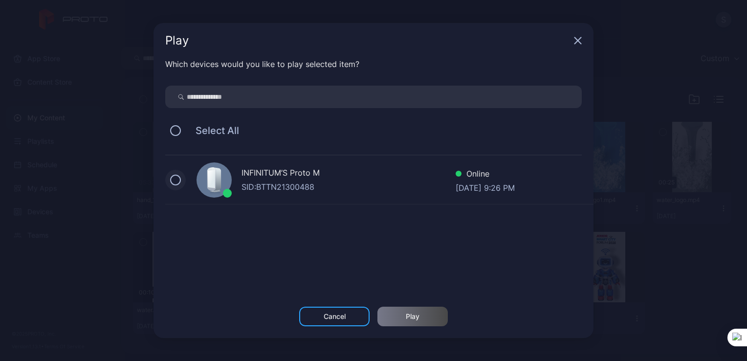
click at [178, 181] on button at bounding box center [175, 180] width 11 height 11
click at [403, 324] on div "Play" at bounding box center [413, 317] width 70 height 20
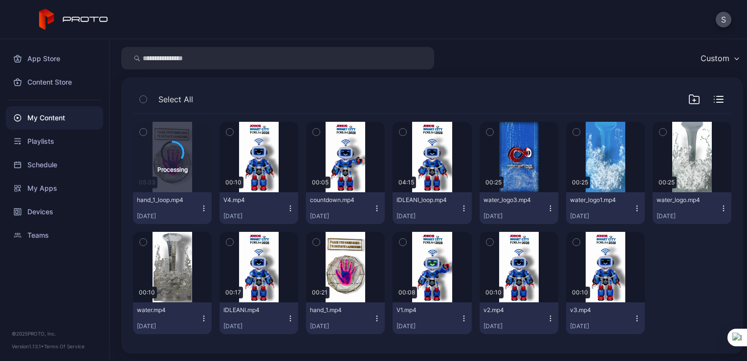
click at [287, 206] on icon "button" at bounding box center [291, 208] width 8 height 8
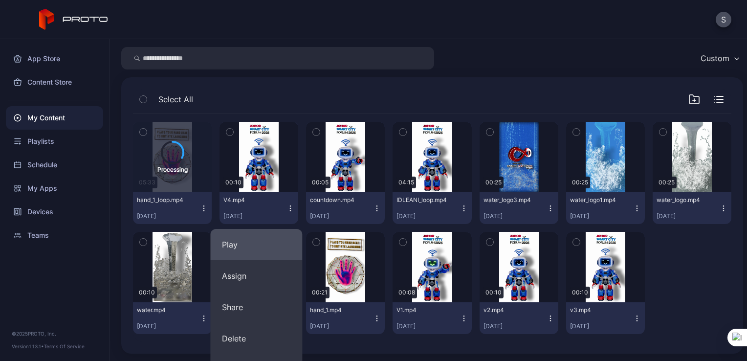
click at [241, 247] on button "Play" at bounding box center [256, 244] width 92 height 31
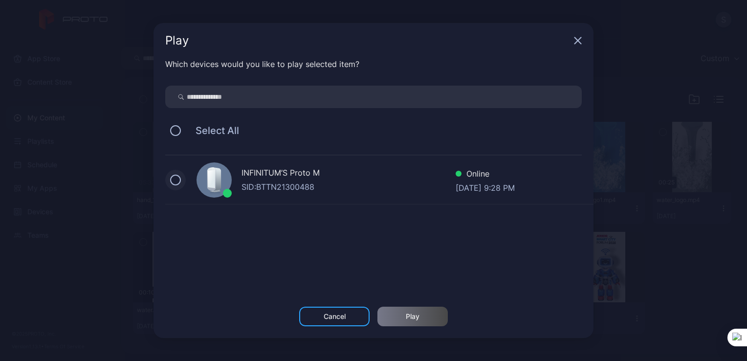
click at [179, 179] on button at bounding box center [175, 180] width 11 height 11
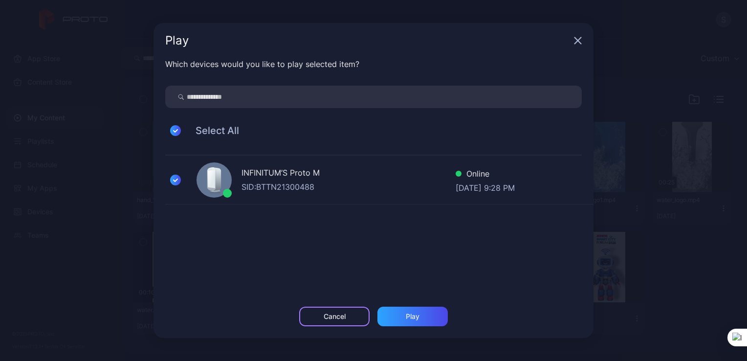
click at [346, 321] on div "Cancel" at bounding box center [334, 317] width 70 height 20
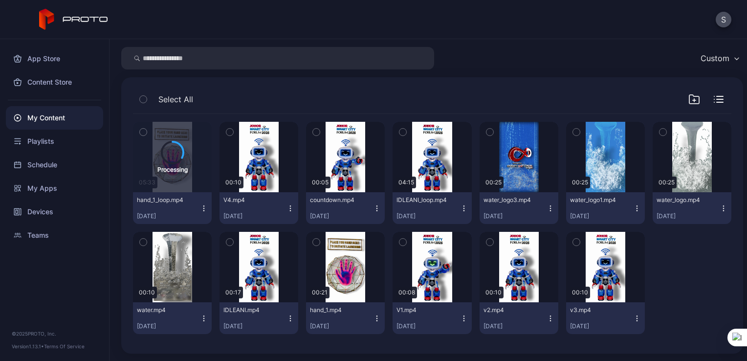
click at [373, 318] on icon "button" at bounding box center [377, 318] width 8 height 8
click at [343, 349] on button "Play" at bounding box center [341, 354] width 92 height 31
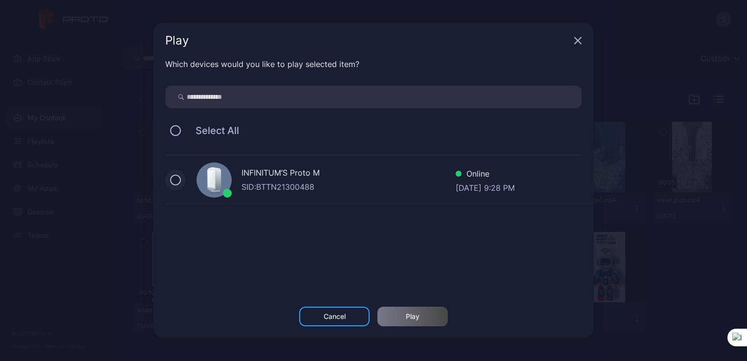
click at [176, 182] on button at bounding box center [175, 180] width 11 height 11
click at [395, 318] on div "Play" at bounding box center [413, 317] width 70 height 20
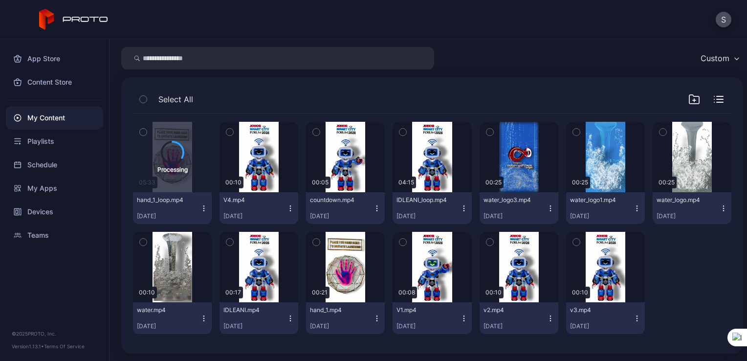
click at [288, 207] on icon "button" at bounding box center [291, 208] width 8 height 8
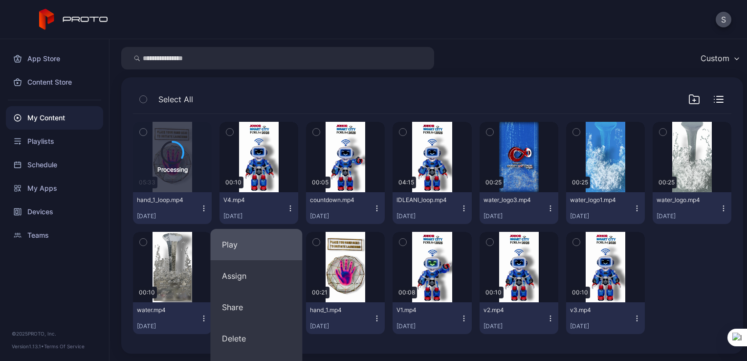
click at [257, 238] on button "Play" at bounding box center [256, 244] width 92 height 31
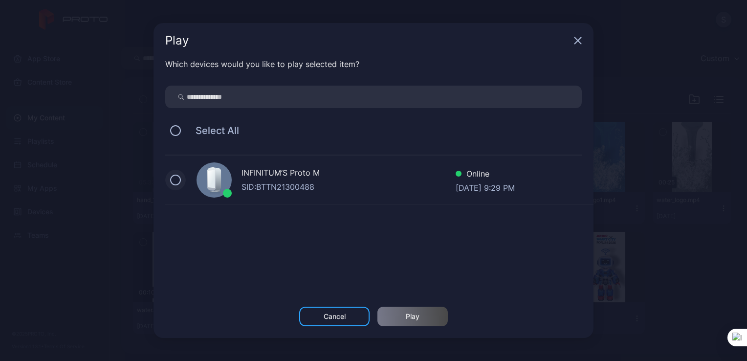
click at [176, 183] on button at bounding box center [175, 180] width 11 height 11
click at [389, 324] on div "Play" at bounding box center [413, 317] width 70 height 20
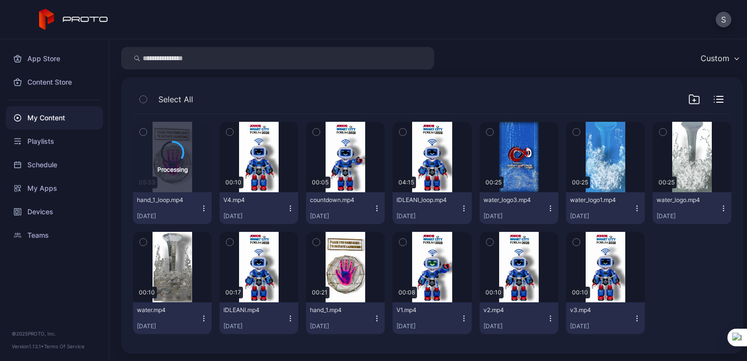
drag, startPoint x: 452, startPoint y: 211, endPoint x: 393, endPoint y: 227, distance: 61.5
click at [451, 211] on div "IDLEANI_loop.mp4 [DATE]" at bounding box center [428, 208] width 63 height 24
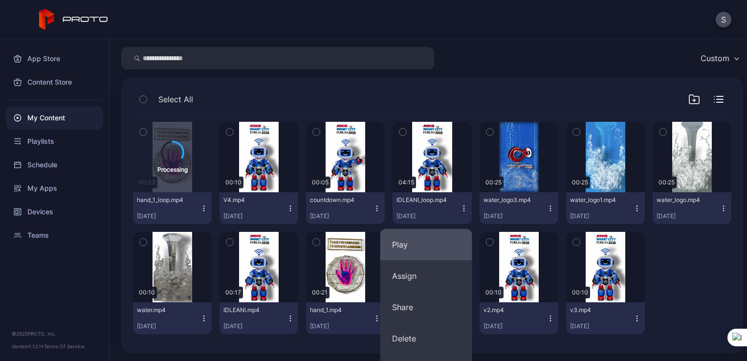
click at [413, 249] on button "Play" at bounding box center [426, 244] width 92 height 31
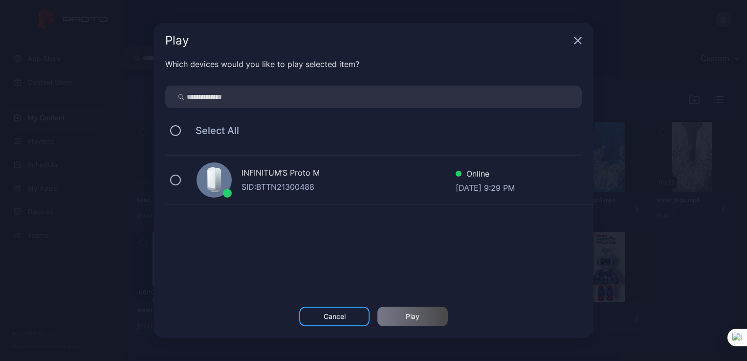
click at [190, 179] on div "INFINITUM’S Proto M SID: BTTN21300488 Online Sep 21, 2025 at 9:29 PM" at bounding box center [379, 180] width 428 height 49
click at [400, 315] on div "Play" at bounding box center [413, 317] width 70 height 20
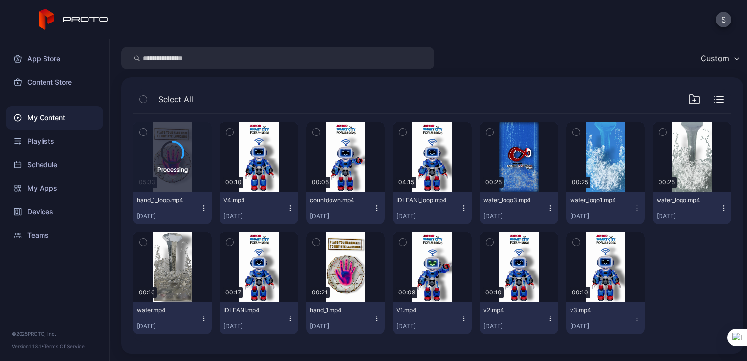
click at [373, 208] on icon "button" at bounding box center [377, 208] width 8 height 8
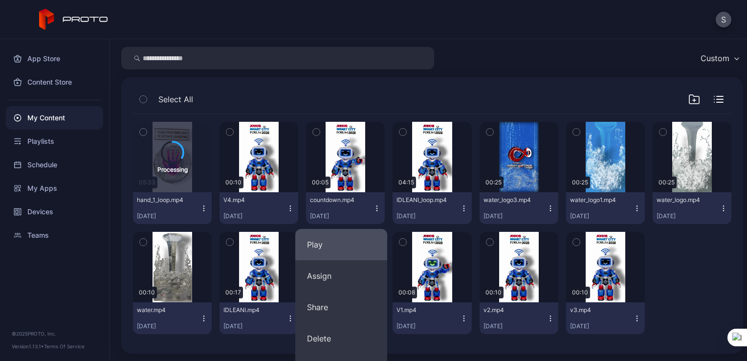
click at [330, 240] on button "Play" at bounding box center [341, 244] width 92 height 31
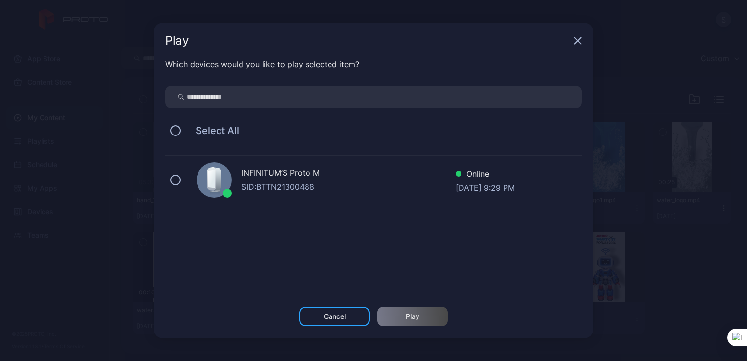
click at [172, 188] on div "INFINITUM’S Proto M SID: BTTN21300488 Online Sep 21, 2025 at 9:29 PM" at bounding box center [379, 180] width 428 height 49
click at [429, 322] on div "Play" at bounding box center [413, 317] width 70 height 20
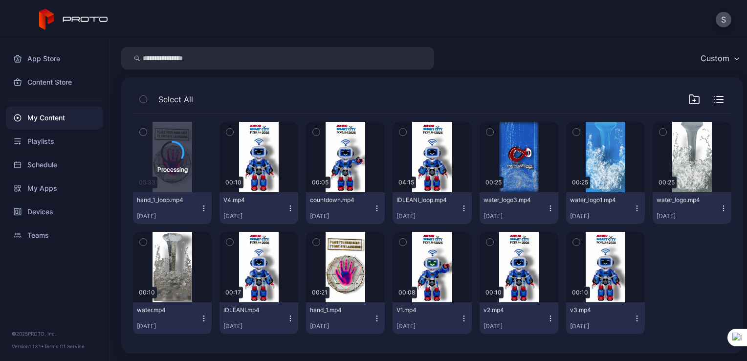
click at [373, 208] on icon "button" at bounding box center [377, 208] width 8 height 8
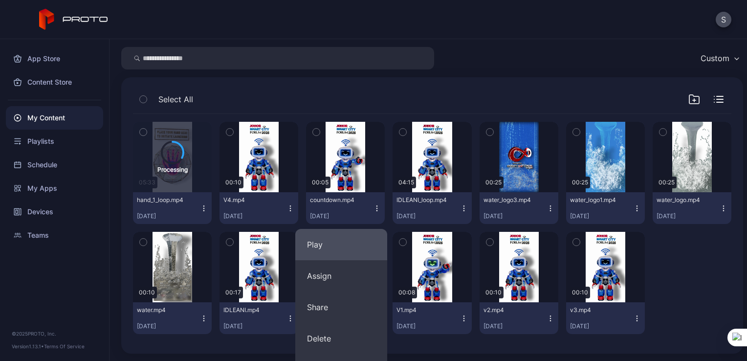
click at [344, 246] on button "Play" at bounding box center [341, 244] width 92 height 31
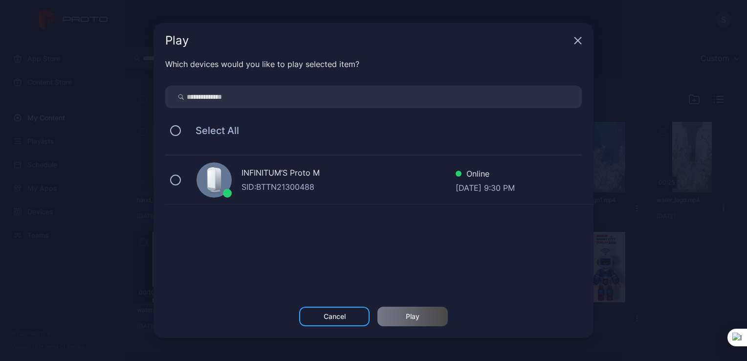
drag, startPoint x: 175, startPoint y: 178, endPoint x: 309, endPoint y: 276, distance: 166.6
click at [177, 181] on button at bounding box center [175, 180] width 11 height 11
click at [401, 317] on div "Play" at bounding box center [413, 317] width 70 height 20
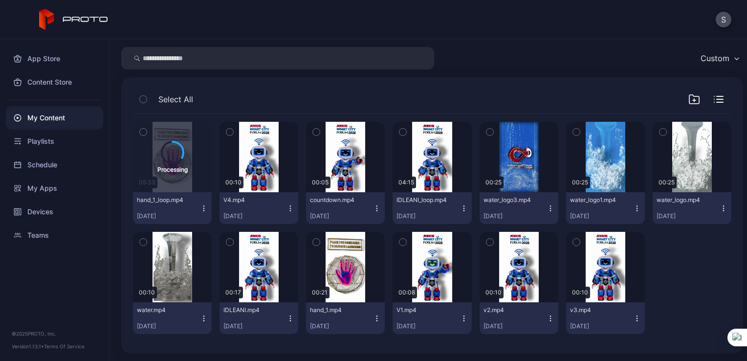
click at [456, 212] on button "IDLEANI_loop.mp4 [DATE]" at bounding box center [432, 208] width 79 height 32
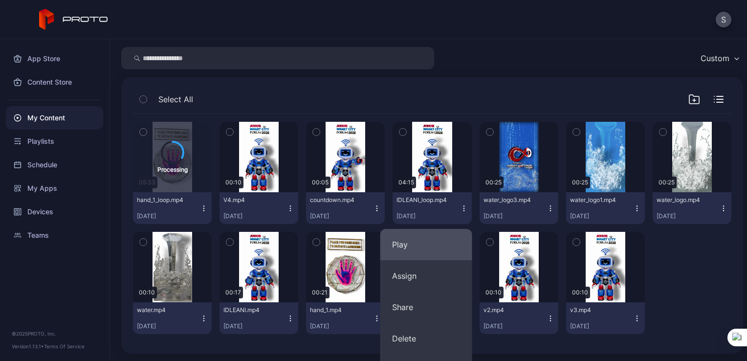
click at [395, 248] on button "Play" at bounding box center [426, 244] width 92 height 31
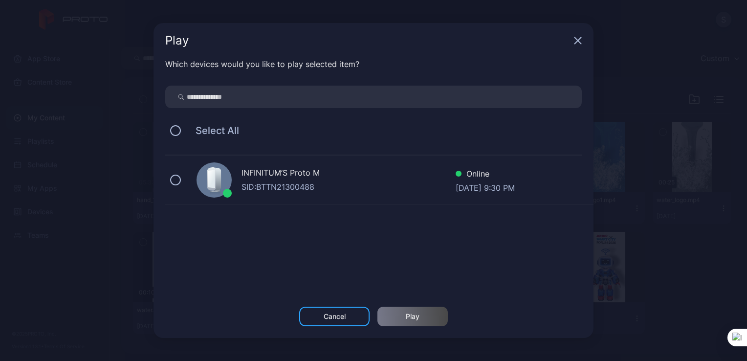
drag, startPoint x: 180, startPoint y: 179, endPoint x: 358, endPoint y: 321, distance: 227.6
click at [183, 181] on div "INFINITUM’S Proto M SID: BTTN21300488 Online Sep 21, 2025 at 9:30 PM" at bounding box center [379, 180] width 428 height 49
click at [413, 314] on div "Play" at bounding box center [413, 317] width 14 height 8
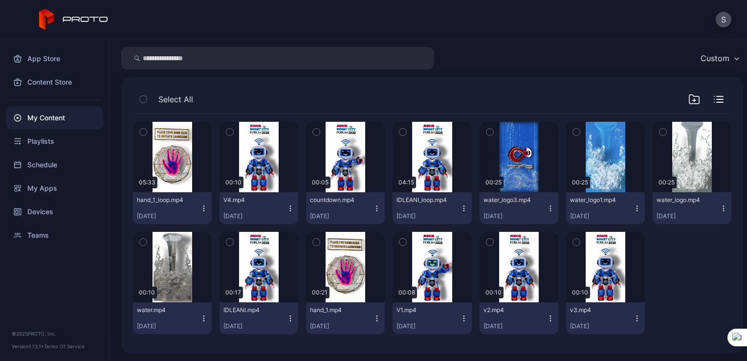
click at [285, 212] on button "V4.mp4 [DATE]" at bounding box center [259, 208] width 79 height 32
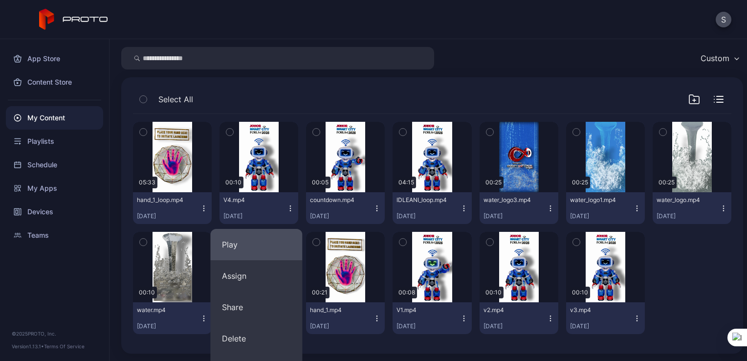
click at [286, 242] on button "Play" at bounding box center [256, 244] width 92 height 31
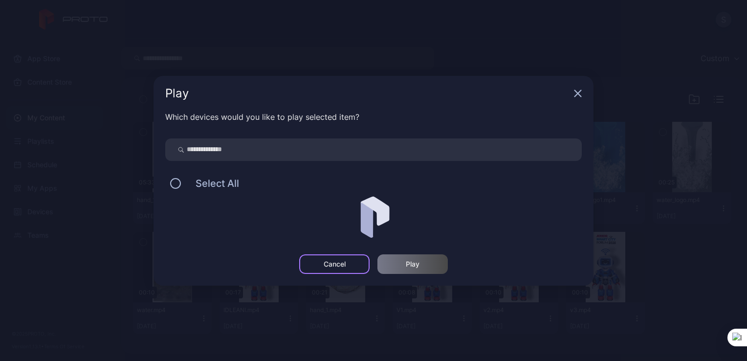
click at [342, 265] on div "Cancel" at bounding box center [335, 264] width 22 height 8
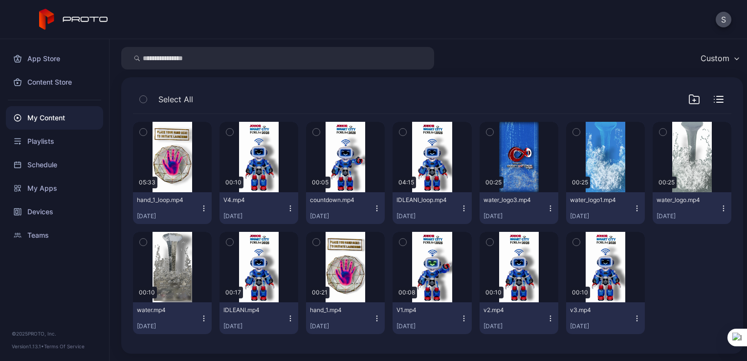
click at [203, 208] on icon "button" at bounding box center [204, 208] width 8 height 8
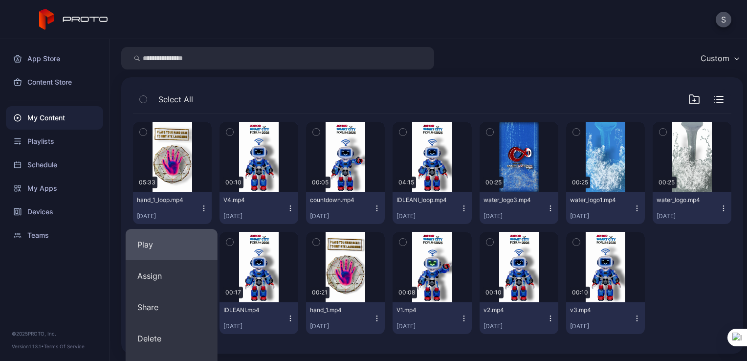
click at [179, 246] on button "Play" at bounding box center [172, 244] width 92 height 31
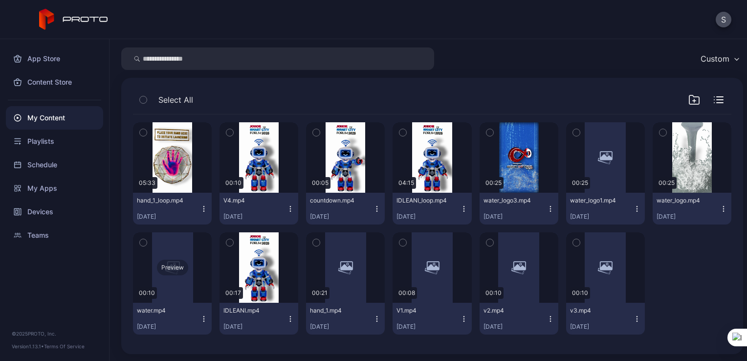
scroll to position [31, 0]
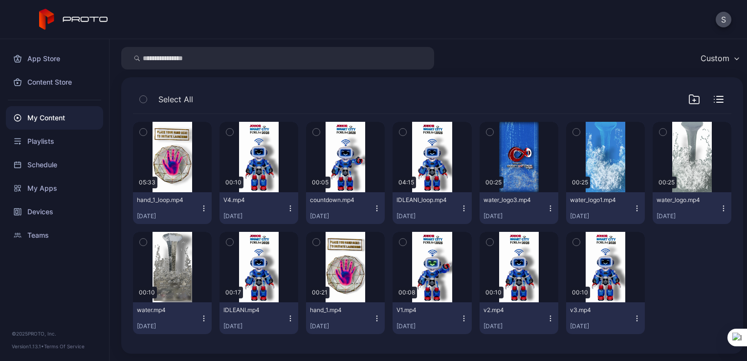
click at [203, 214] on button "hand_1_loop.mp4 [DATE]" at bounding box center [172, 208] width 79 height 32
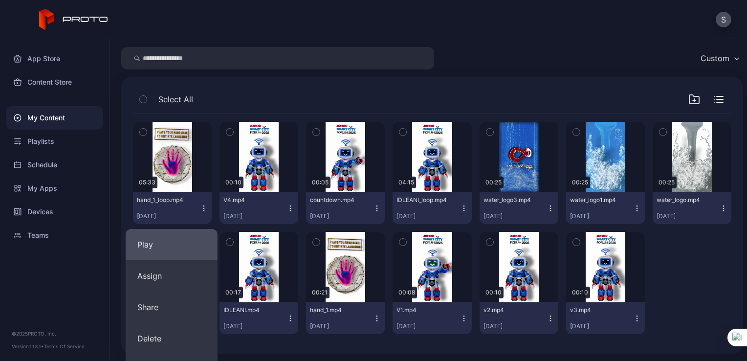
click at [194, 238] on button "Play" at bounding box center [172, 244] width 92 height 31
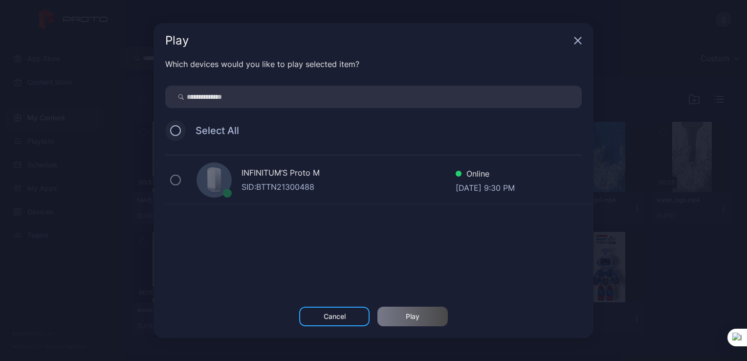
click at [171, 133] on button at bounding box center [175, 130] width 11 height 11
click at [315, 324] on div "Cancel" at bounding box center [334, 317] width 70 height 20
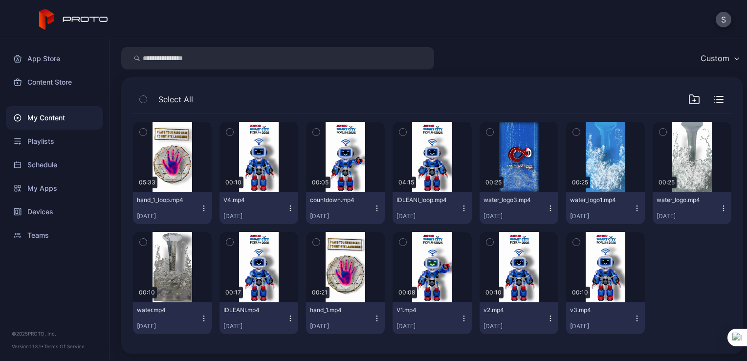
click at [200, 211] on icon "button" at bounding box center [204, 208] width 8 height 8
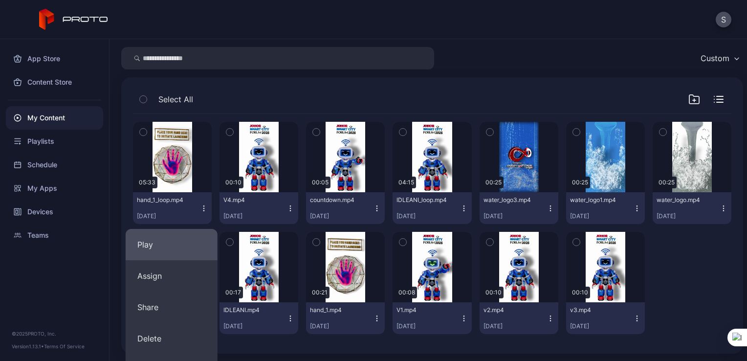
click at [191, 244] on button "Play" at bounding box center [172, 244] width 92 height 31
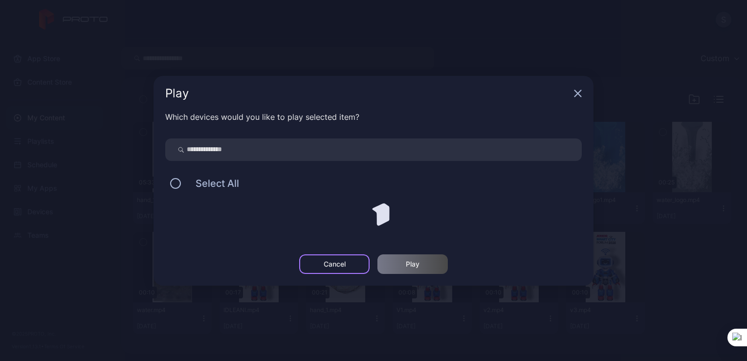
click at [313, 272] on div "Cancel" at bounding box center [334, 264] width 70 height 20
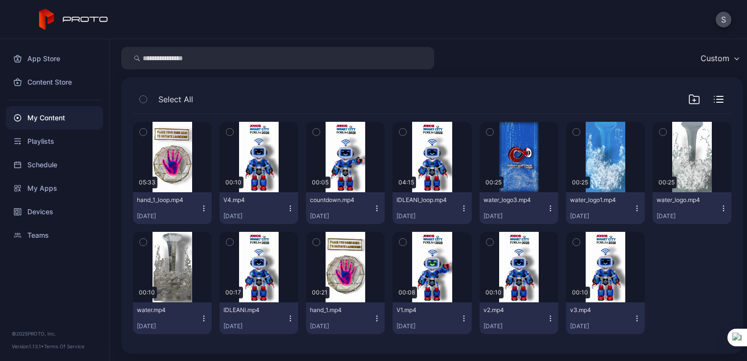
click at [205, 208] on icon "button" at bounding box center [204, 208] width 8 height 8
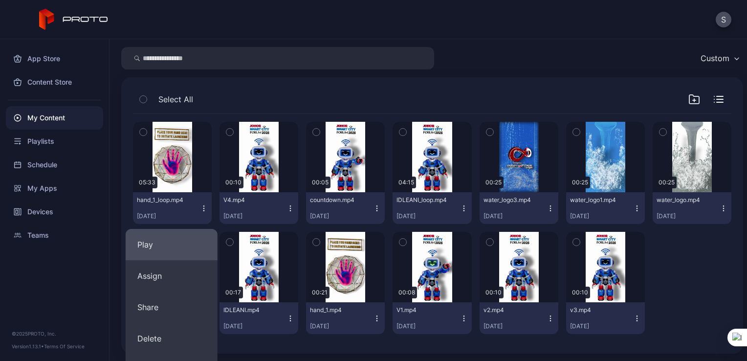
click at [196, 239] on button "Play" at bounding box center [172, 244] width 92 height 31
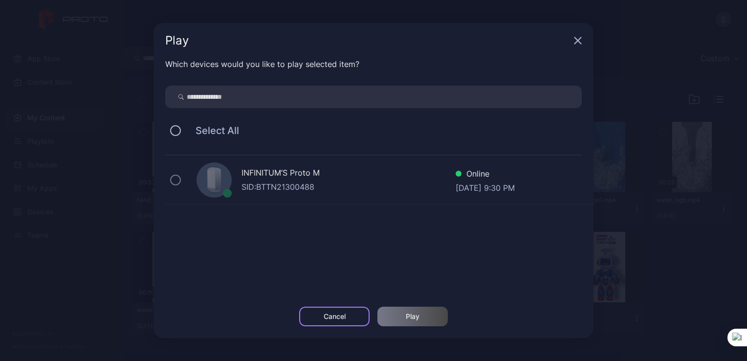
click at [336, 313] on div "Cancel" at bounding box center [335, 317] width 22 height 8
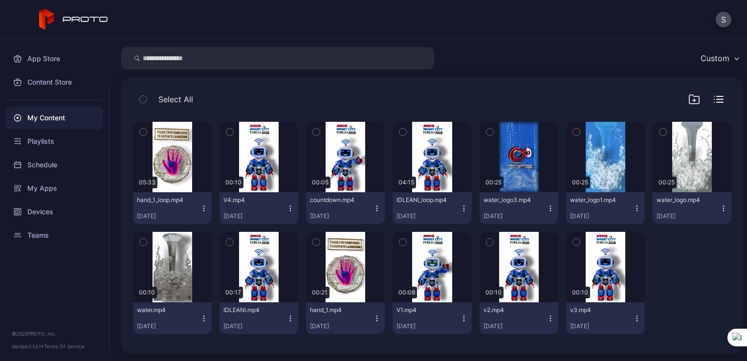
click at [201, 210] on icon "button" at bounding box center [204, 208] width 8 height 8
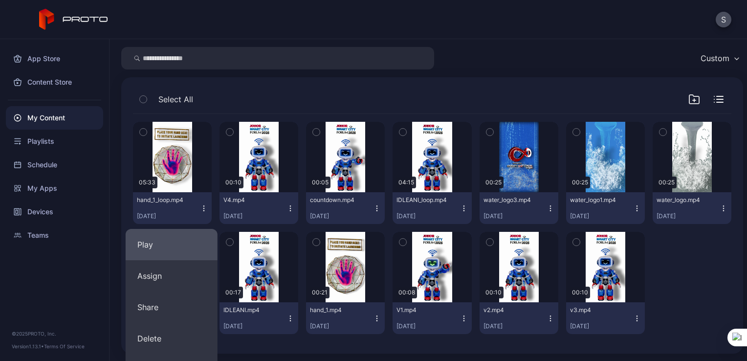
click at [196, 238] on button "Play" at bounding box center [172, 244] width 92 height 31
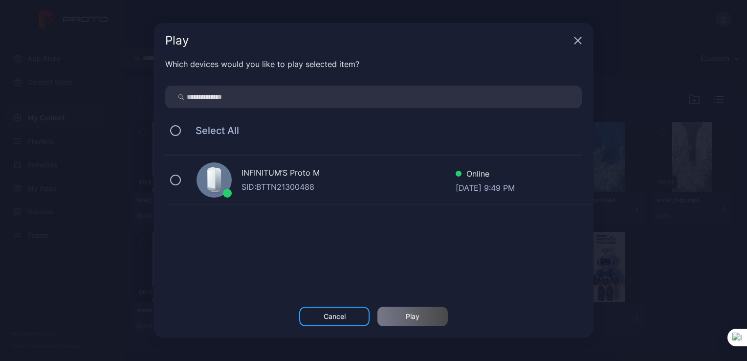
drag, startPoint x: 173, startPoint y: 183, endPoint x: 330, endPoint y: 272, distance: 180.2
click at [177, 187] on div "INFINITUM’S Proto M SID: BTTN21300488 Online Sep 21, 2025 at 9:49 PM" at bounding box center [379, 180] width 428 height 49
click at [408, 319] on div "Play" at bounding box center [413, 317] width 14 height 8
